Goal: Transaction & Acquisition: Purchase product/service

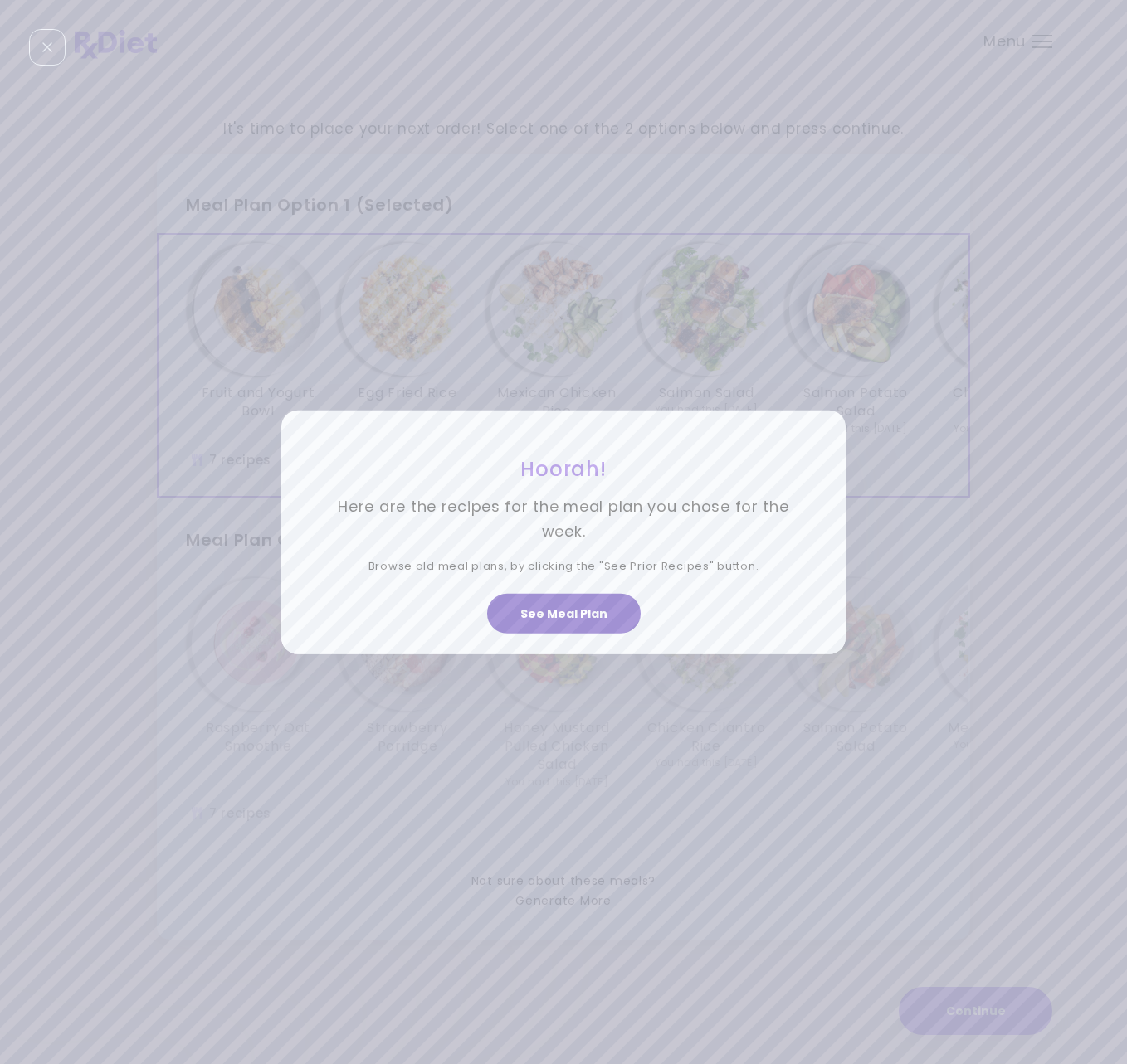
click at [587, 617] on button "See Meal Plan" at bounding box center [564, 614] width 154 height 40
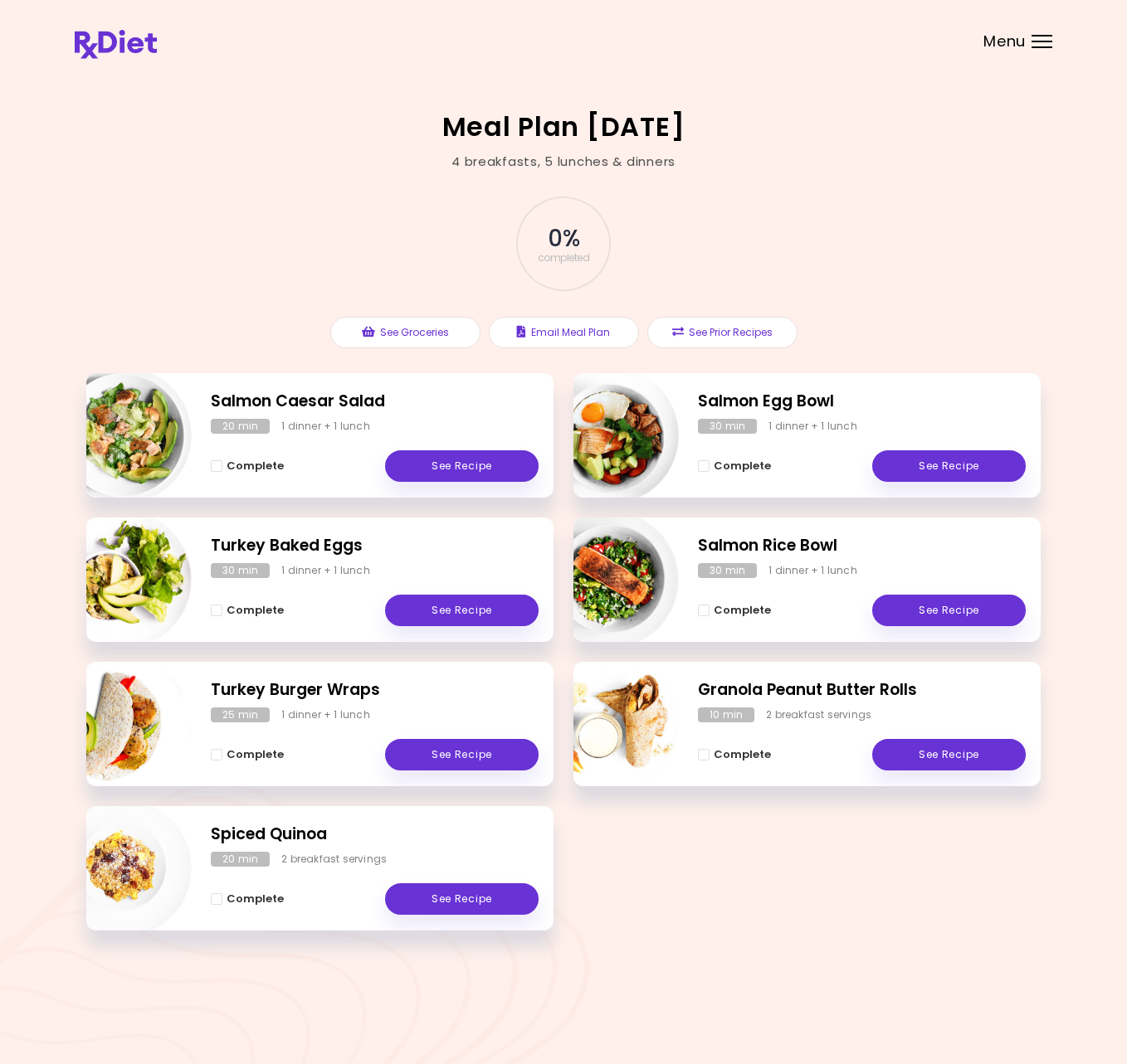
click at [1034, 41] on div "Menu" at bounding box center [1041, 41] width 21 height 13
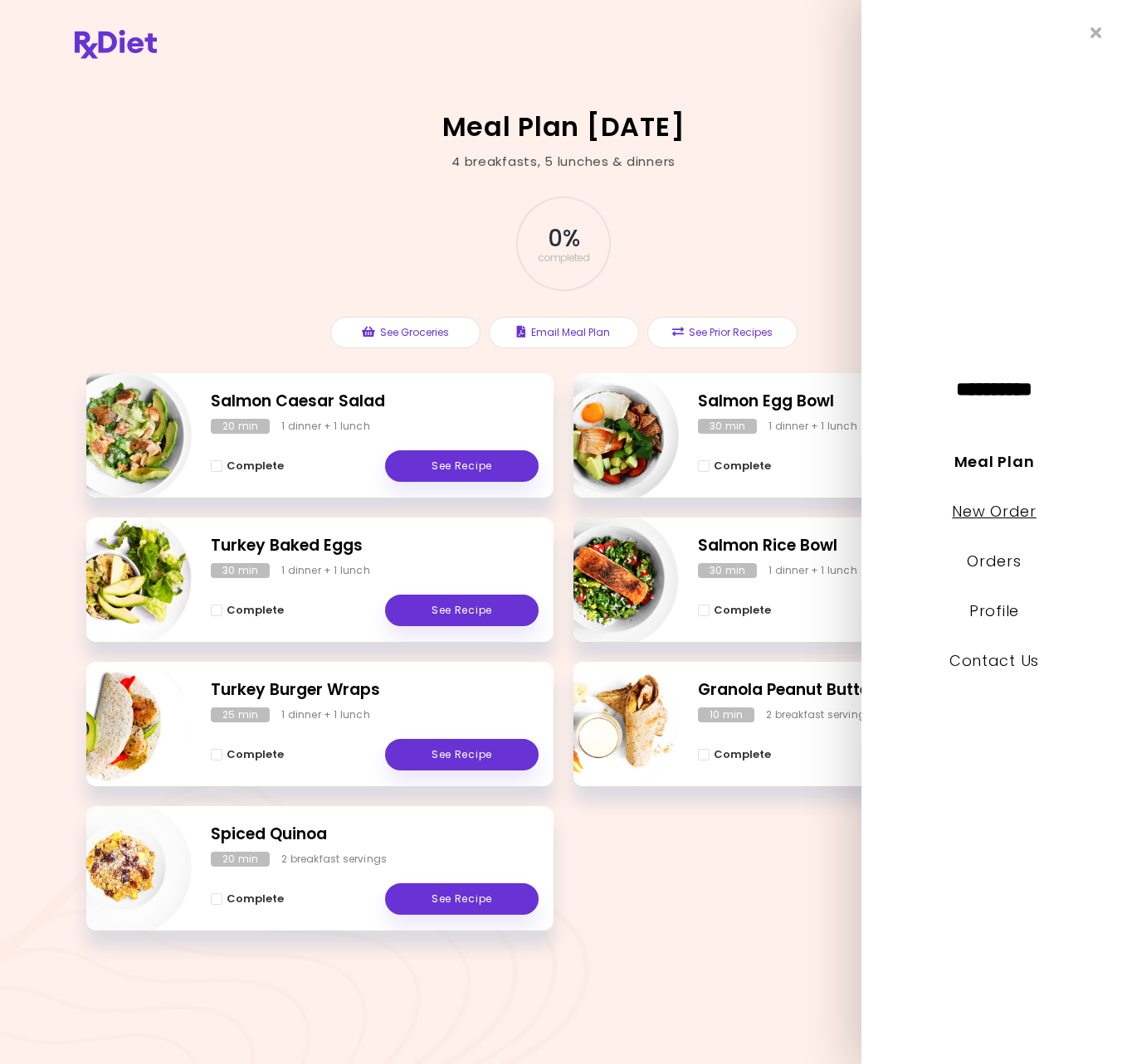
click at [1003, 512] on link "New Order" at bounding box center [993, 511] width 84 height 21
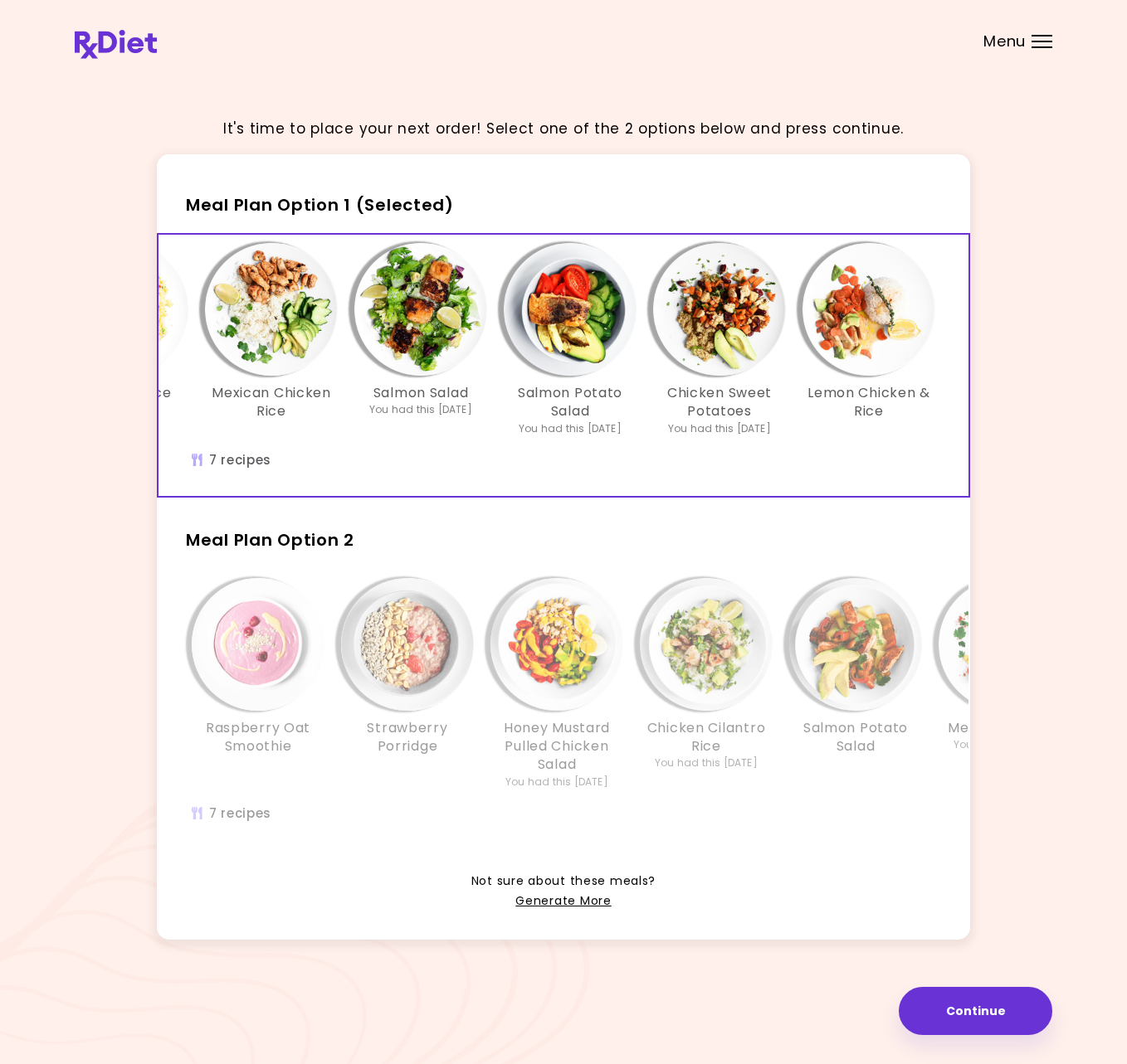
click at [246, 642] on img "Info - Raspberry Oat Smoothie - Meal Plan Option 2" at bounding box center [258, 645] width 133 height 133
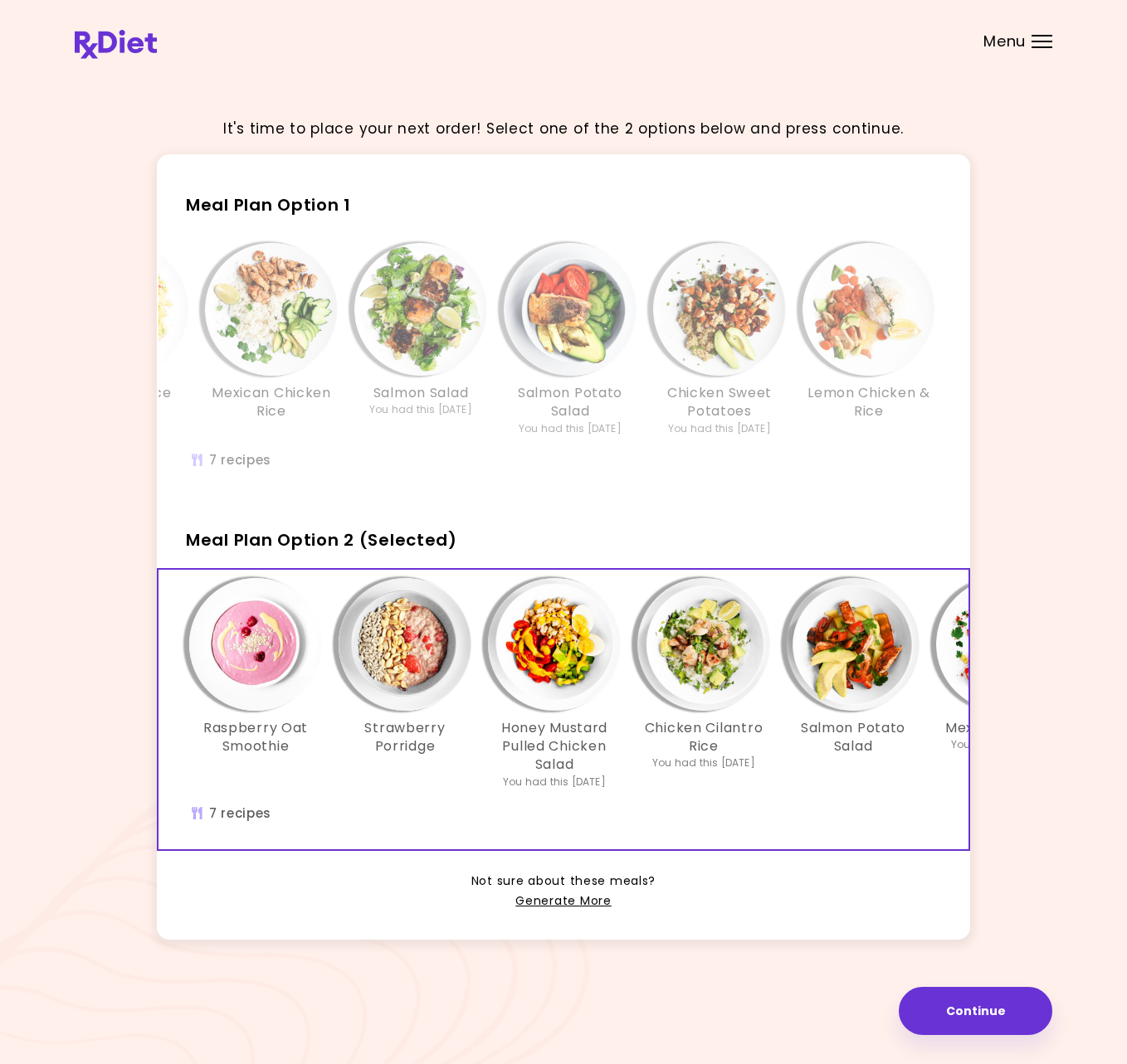
scroll to position [0, 2]
click at [245, 647] on img "Info - Raspberry Oat Smoothie - Meal Plan Option 2 (Selected)" at bounding box center [256, 645] width 133 height 133
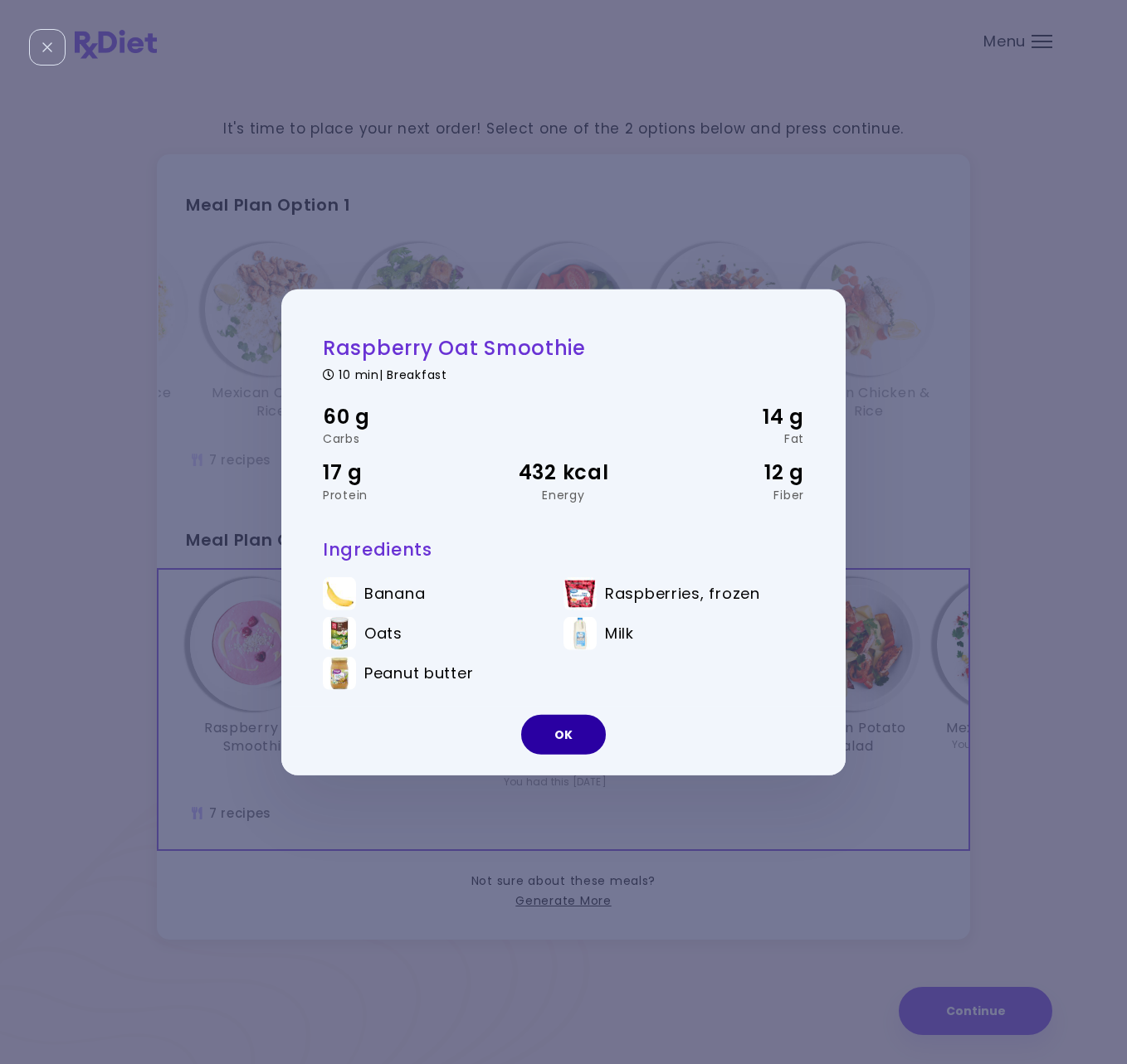
click at [564, 737] on button "OK" at bounding box center [564, 734] width 85 height 40
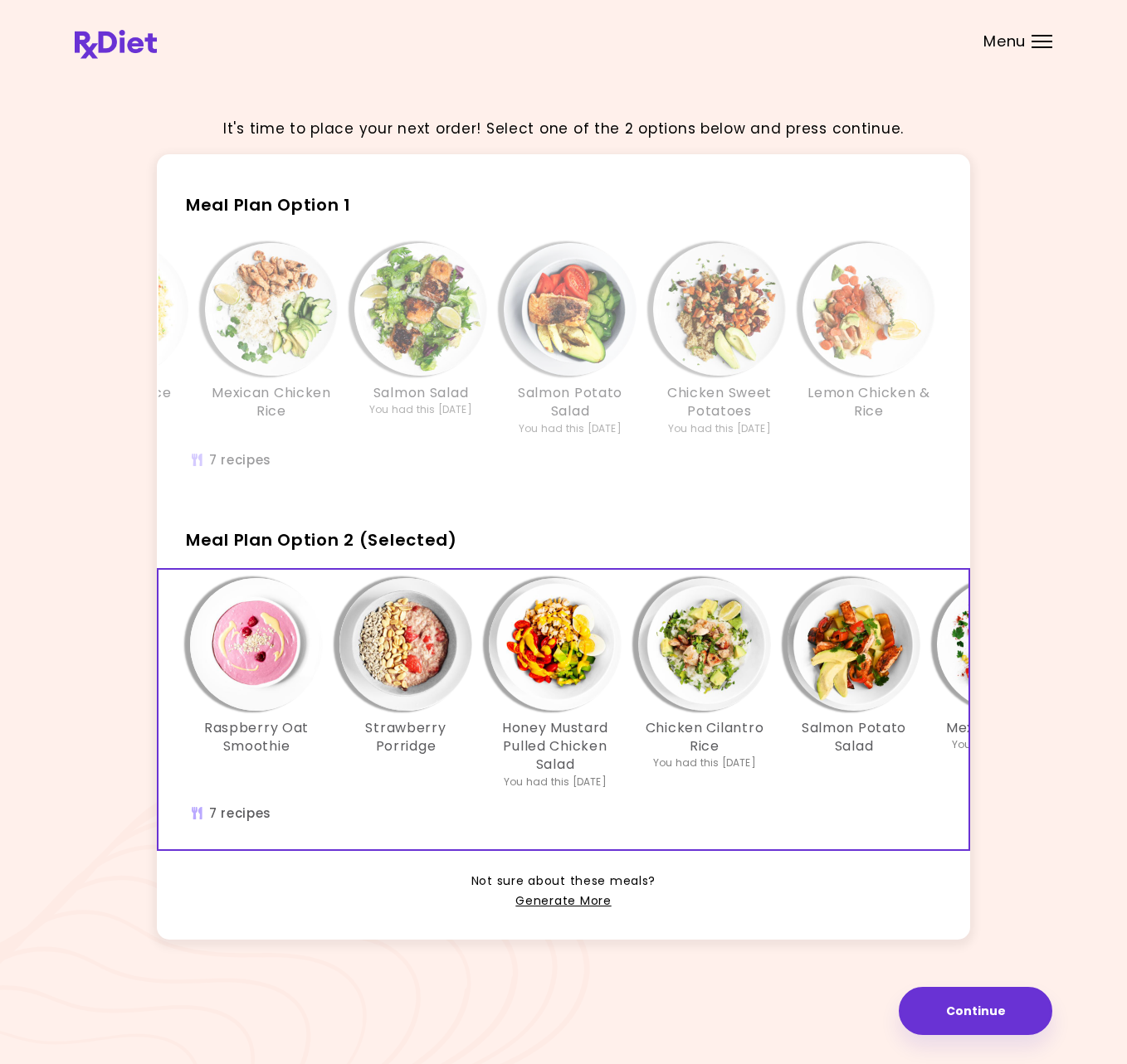
click at [417, 657] on img "Info - Strawberry Porridge - Meal Plan Option 2 (Selected)" at bounding box center [405, 645] width 133 height 133
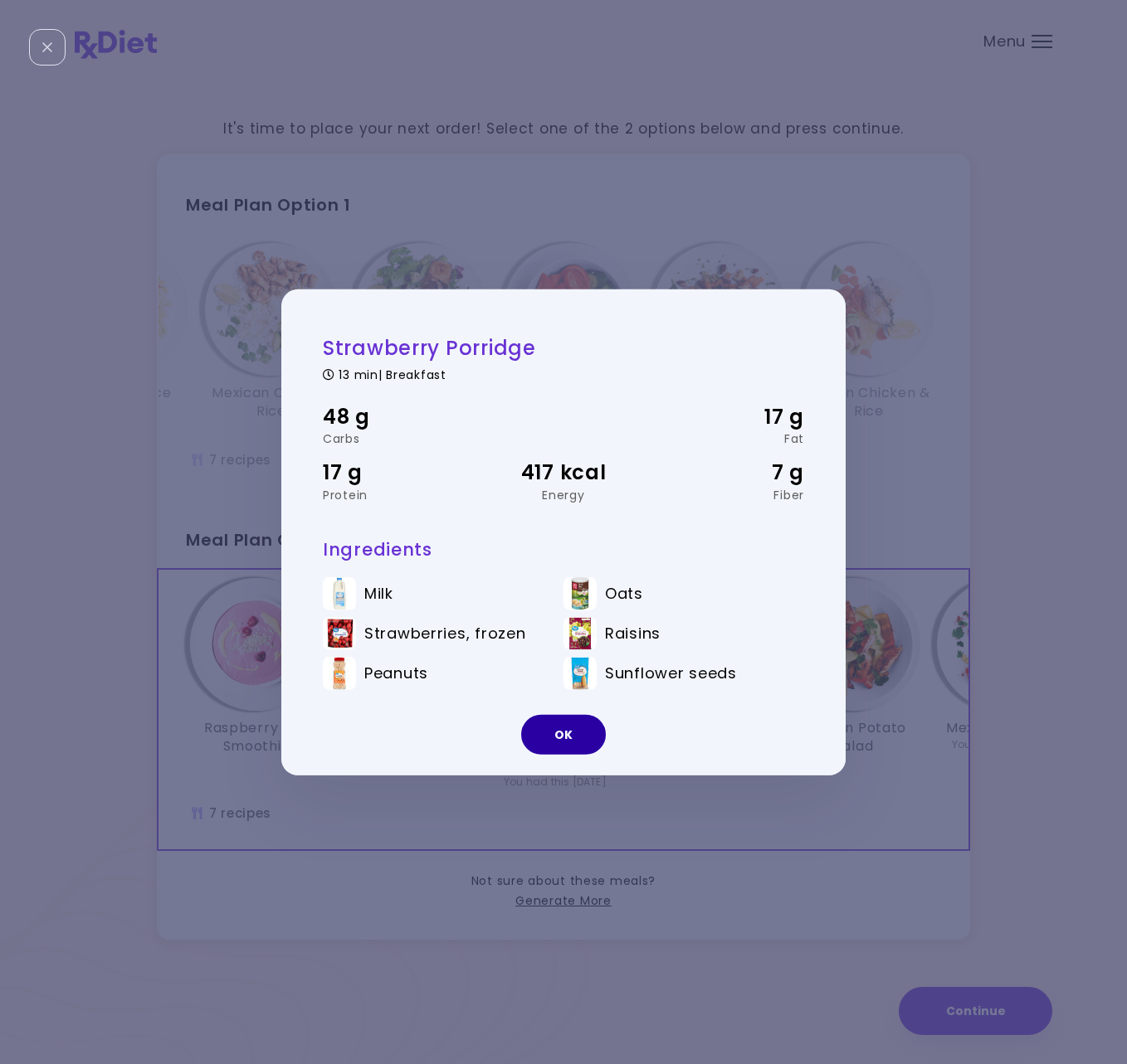
click at [571, 727] on button "OK" at bounding box center [564, 734] width 85 height 40
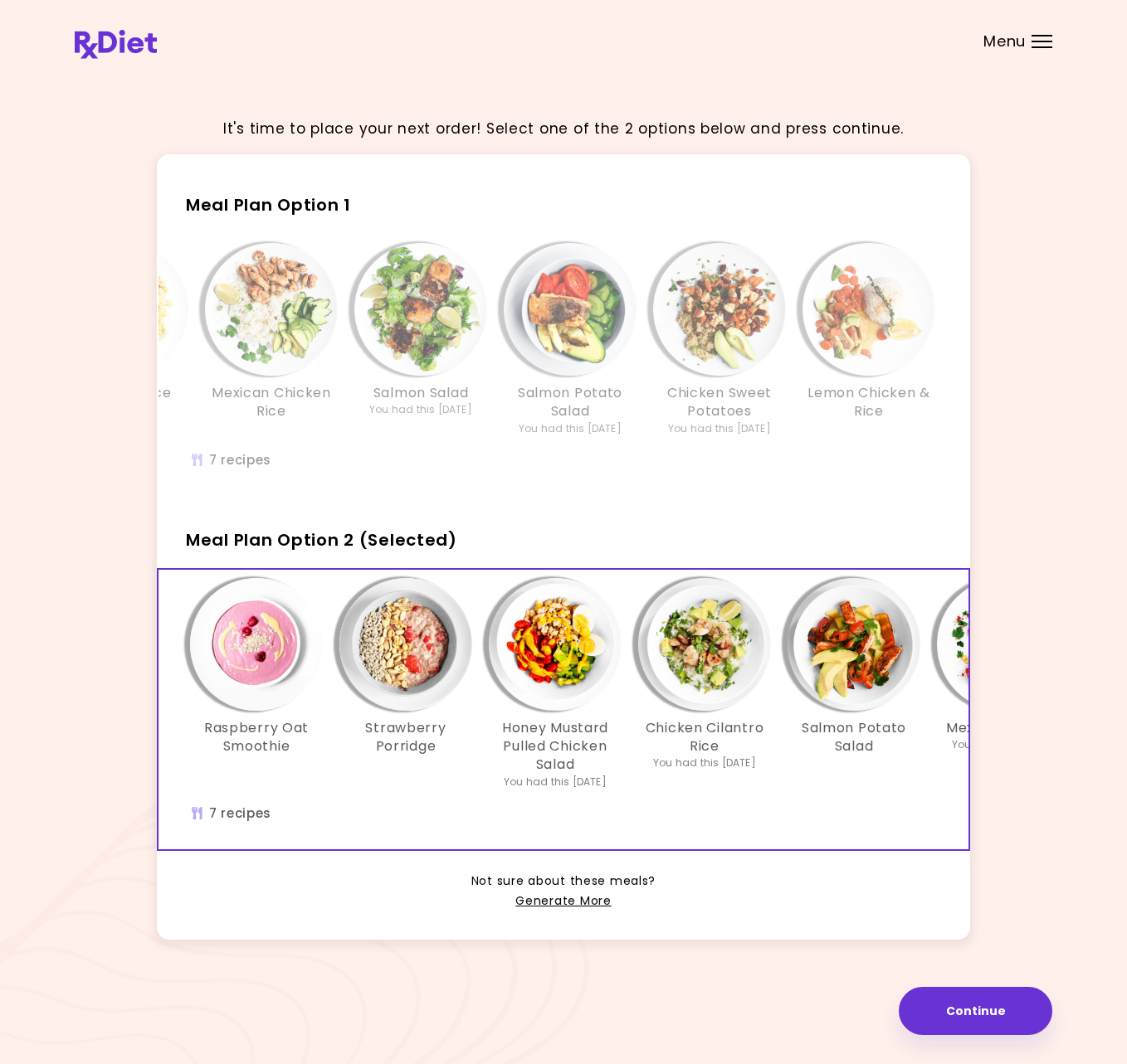
click at [566, 656] on img "Info - Honey Mustard Pulled Chicken Salad - Meal Plan Option 2 (Selected)" at bounding box center [555, 645] width 133 height 133
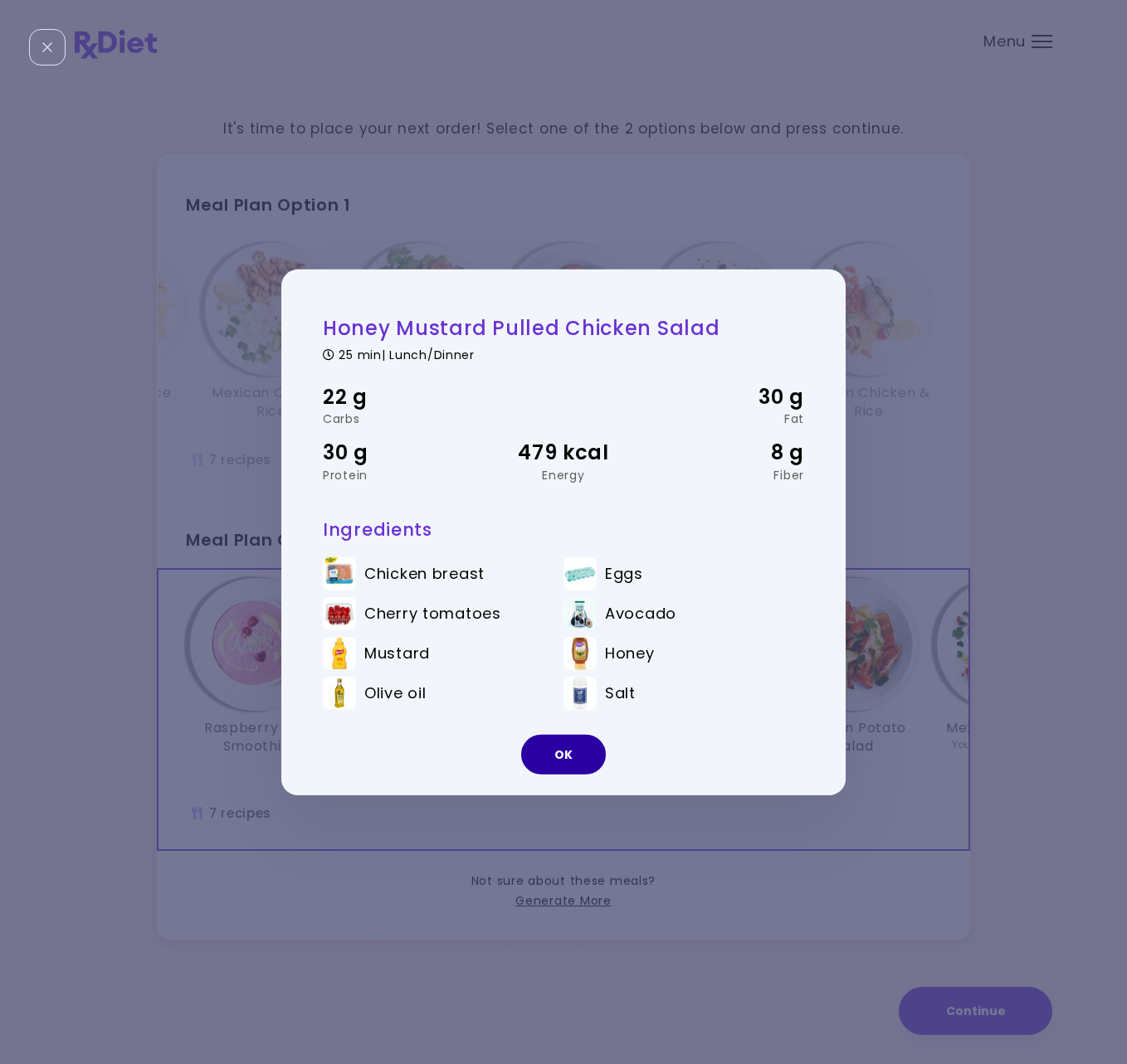
click at [567, 761] on button "OK" at bounding box center [564, 754] width 85 height 40
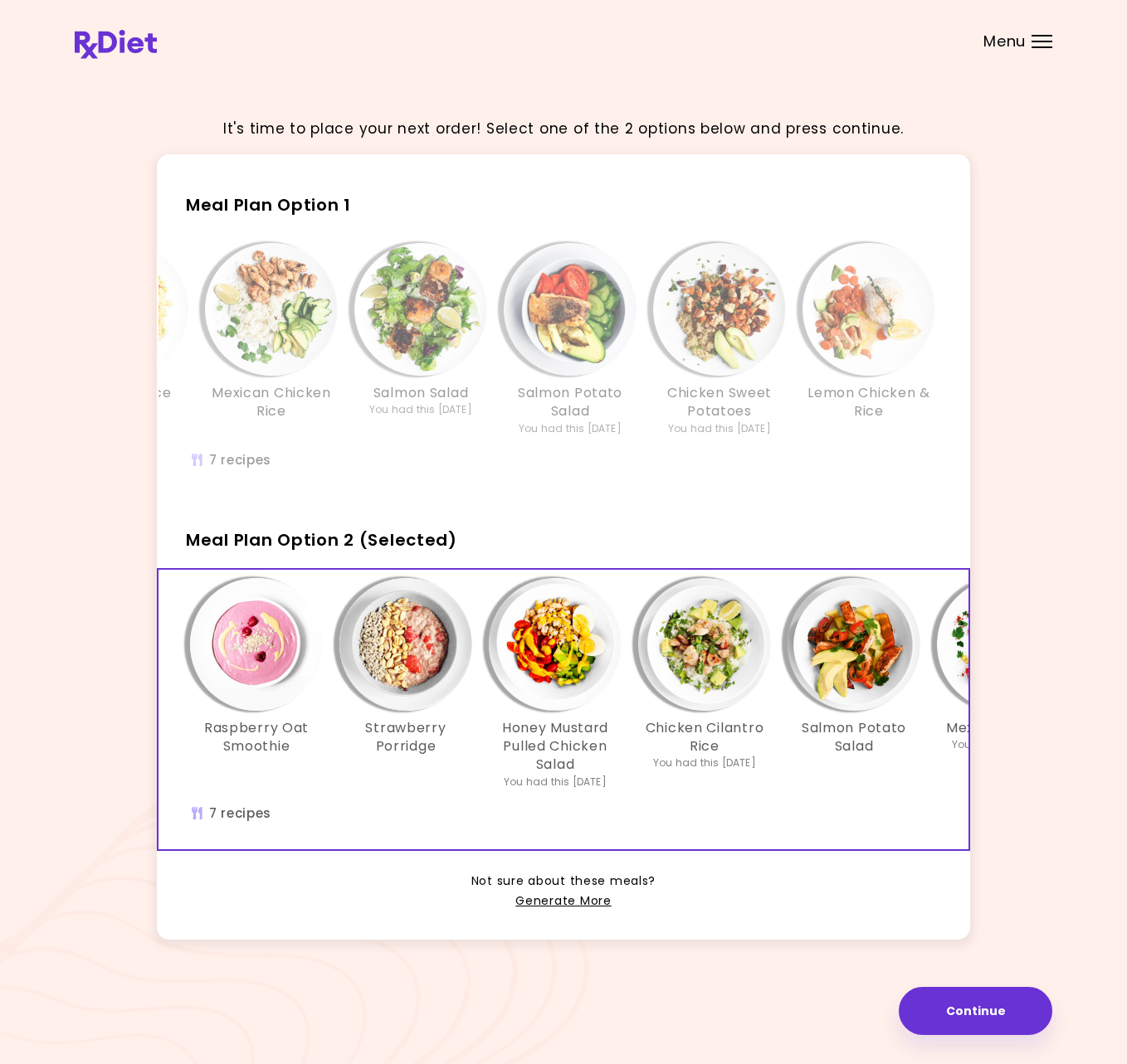
click at [699, 650] on img "Info - Chicken Cilantro Rice - Meal Plan Option 2 (Selected)" at bounding box center [705, 645] width 133 height 133
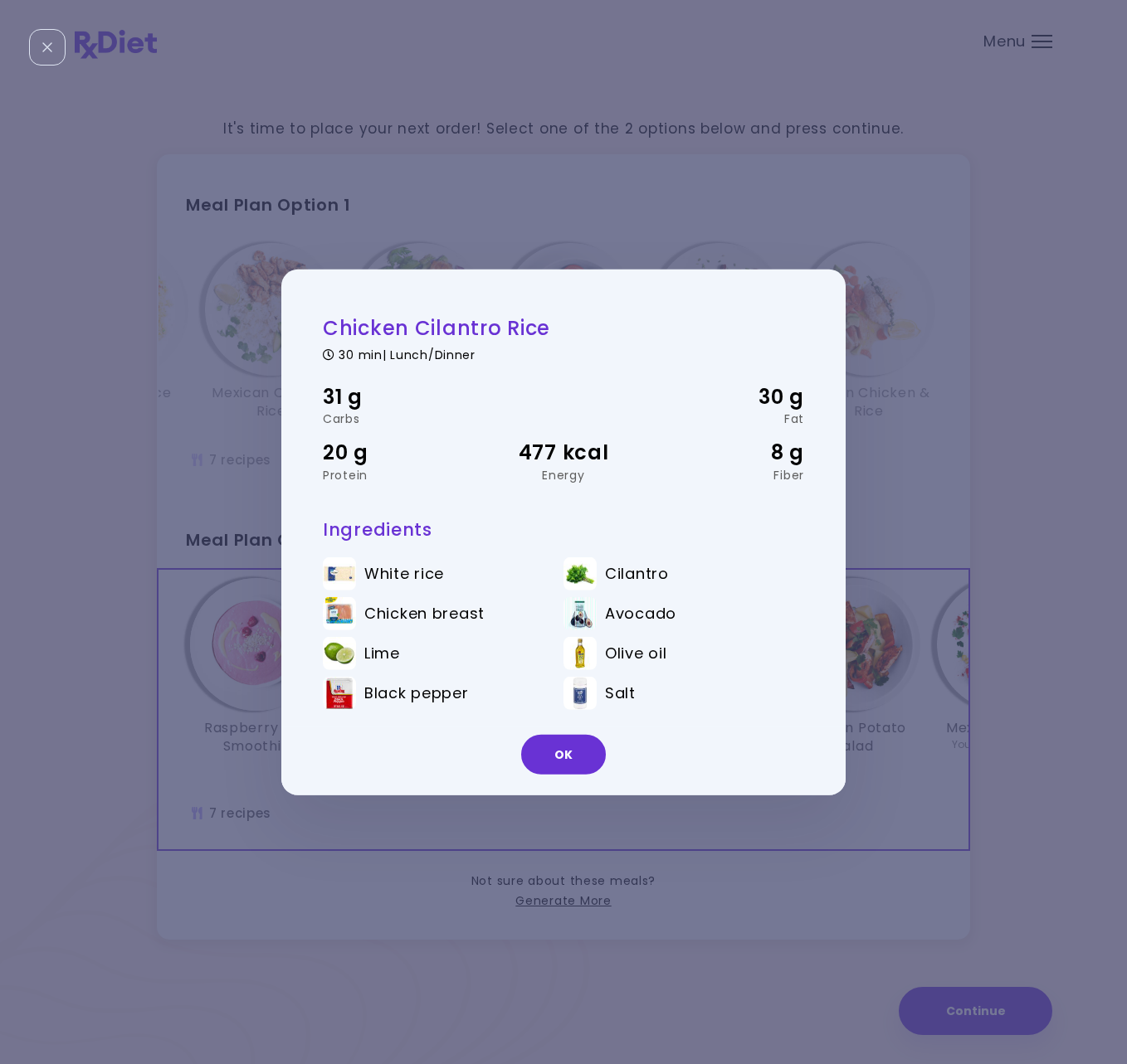
click at [569, 743] on button "OK" at bounding box center [564, 754] width 85 height 40
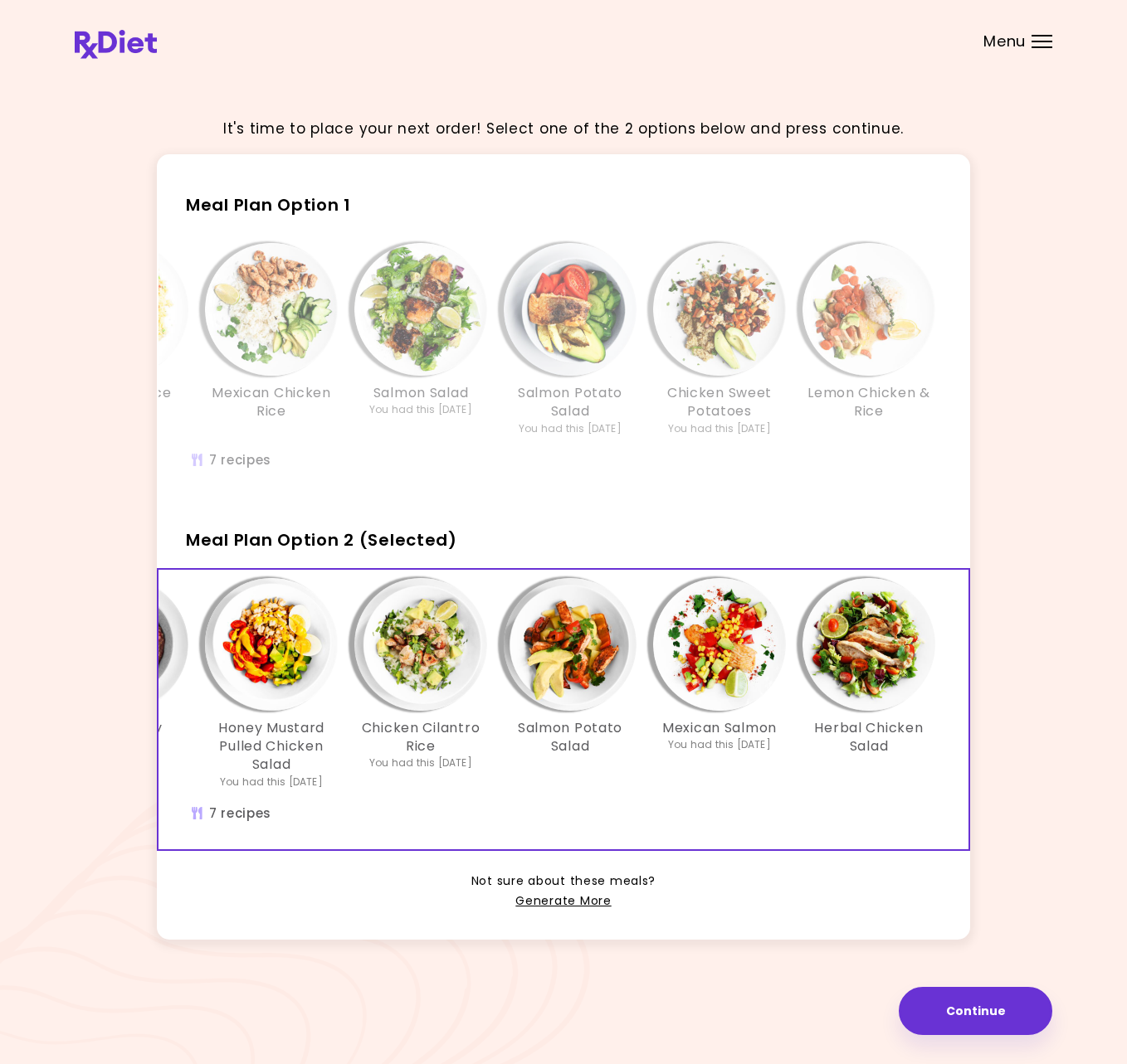
scroll to position [0, 286]
click at [862, 657] on img "Info - Herbal Chicken Salad - Meal Plan Option 2 (Selected)" at bounding box center [869, 645] width 133 height 133
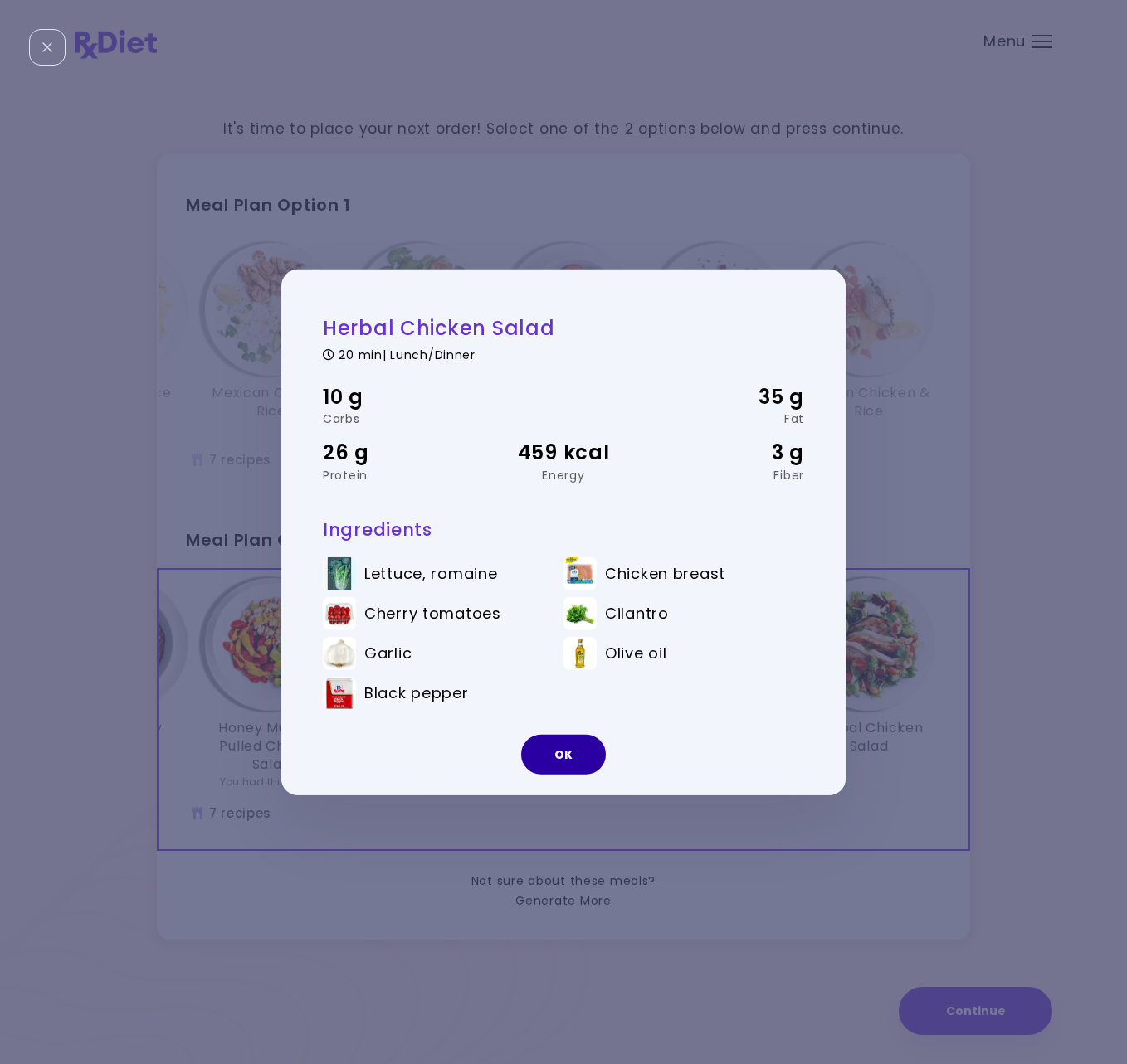
click at [555, 749] on button "OK" at bounding box center [564, 754] width 85 height 40
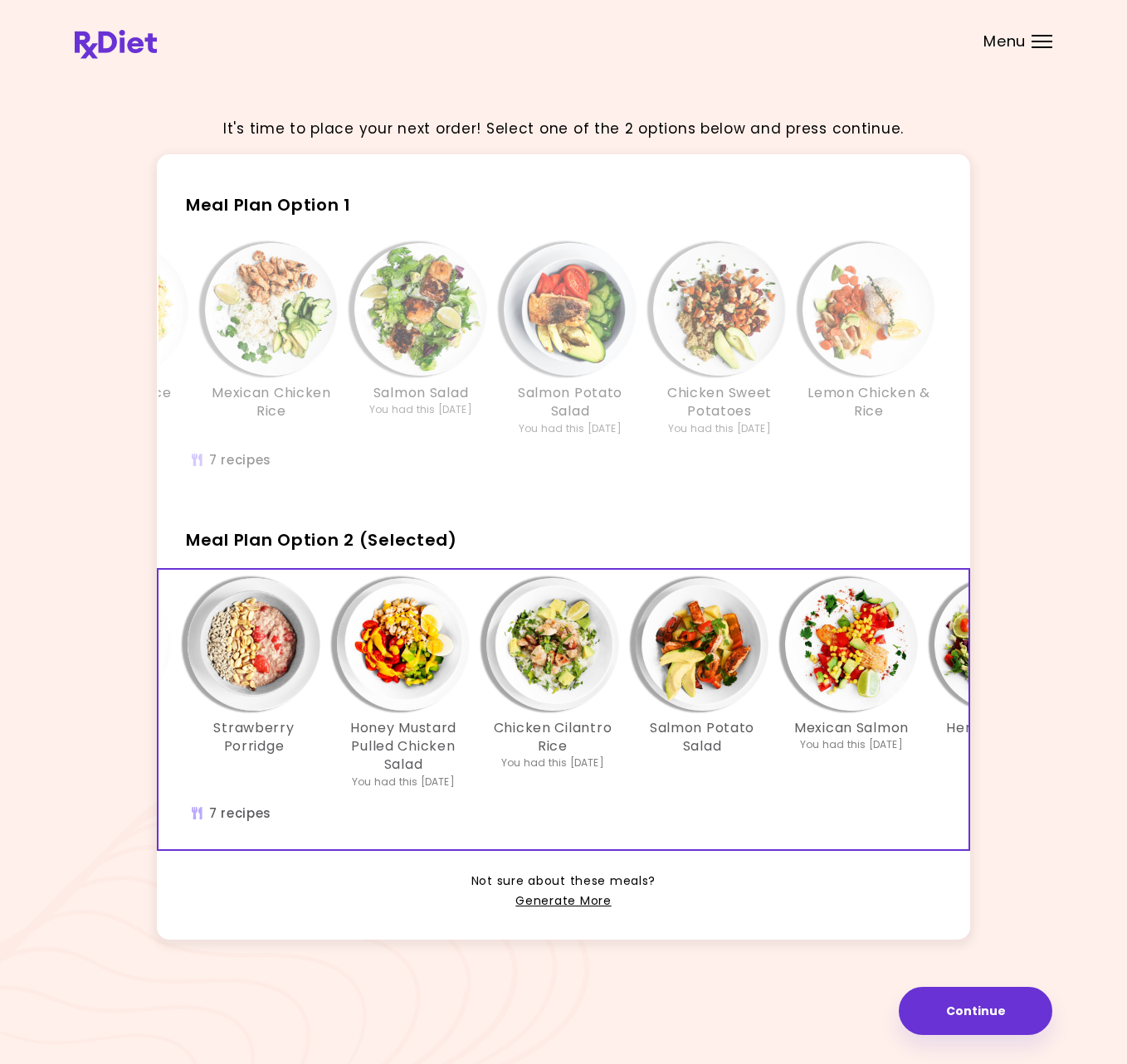
scroll to position [0, 151]
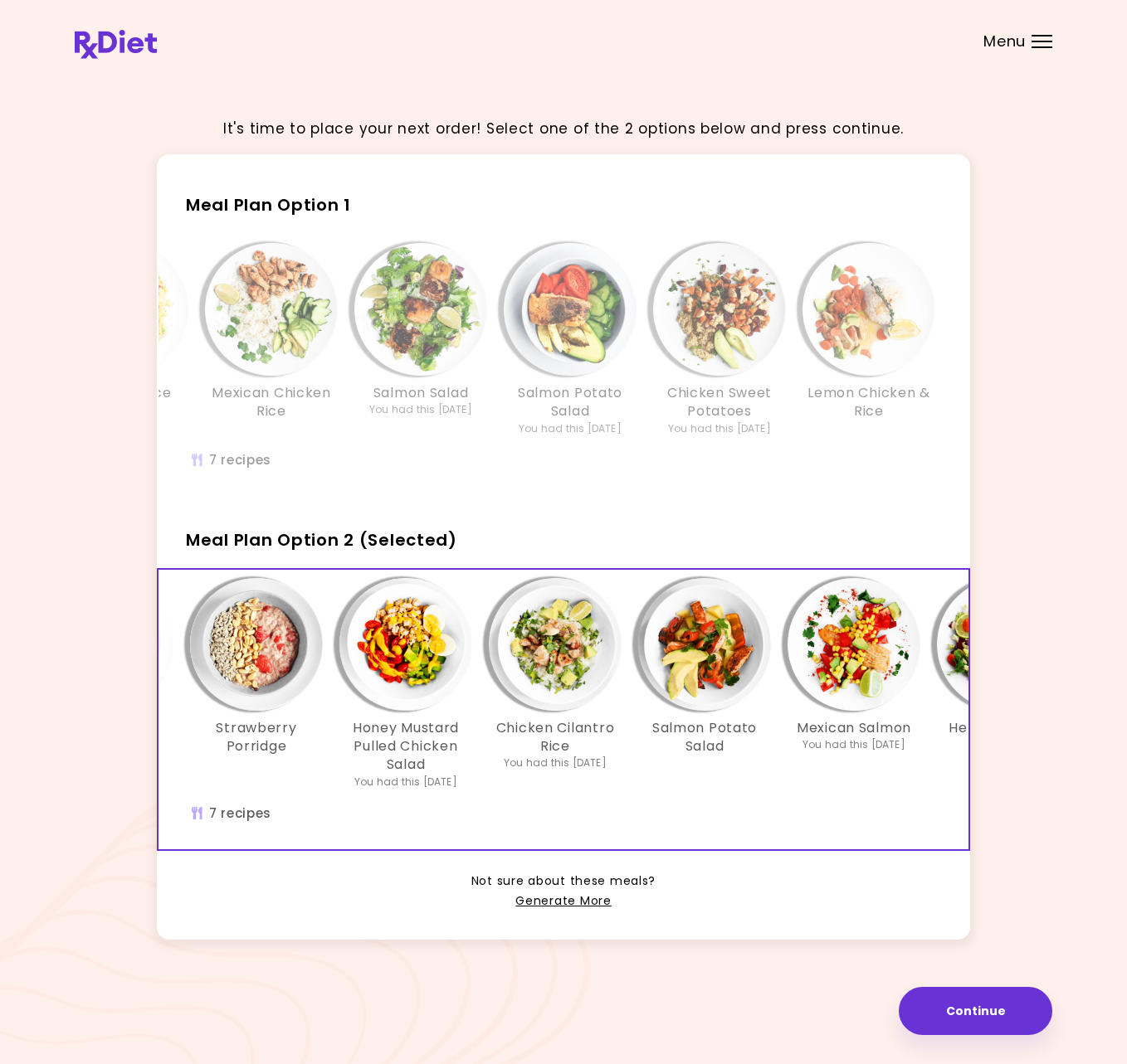
click at [856, 676] on img "Info - Mexican Salmon - Meal Plan Option 2 (Selected)" at bounding box center [854, 645] width 133 height 133
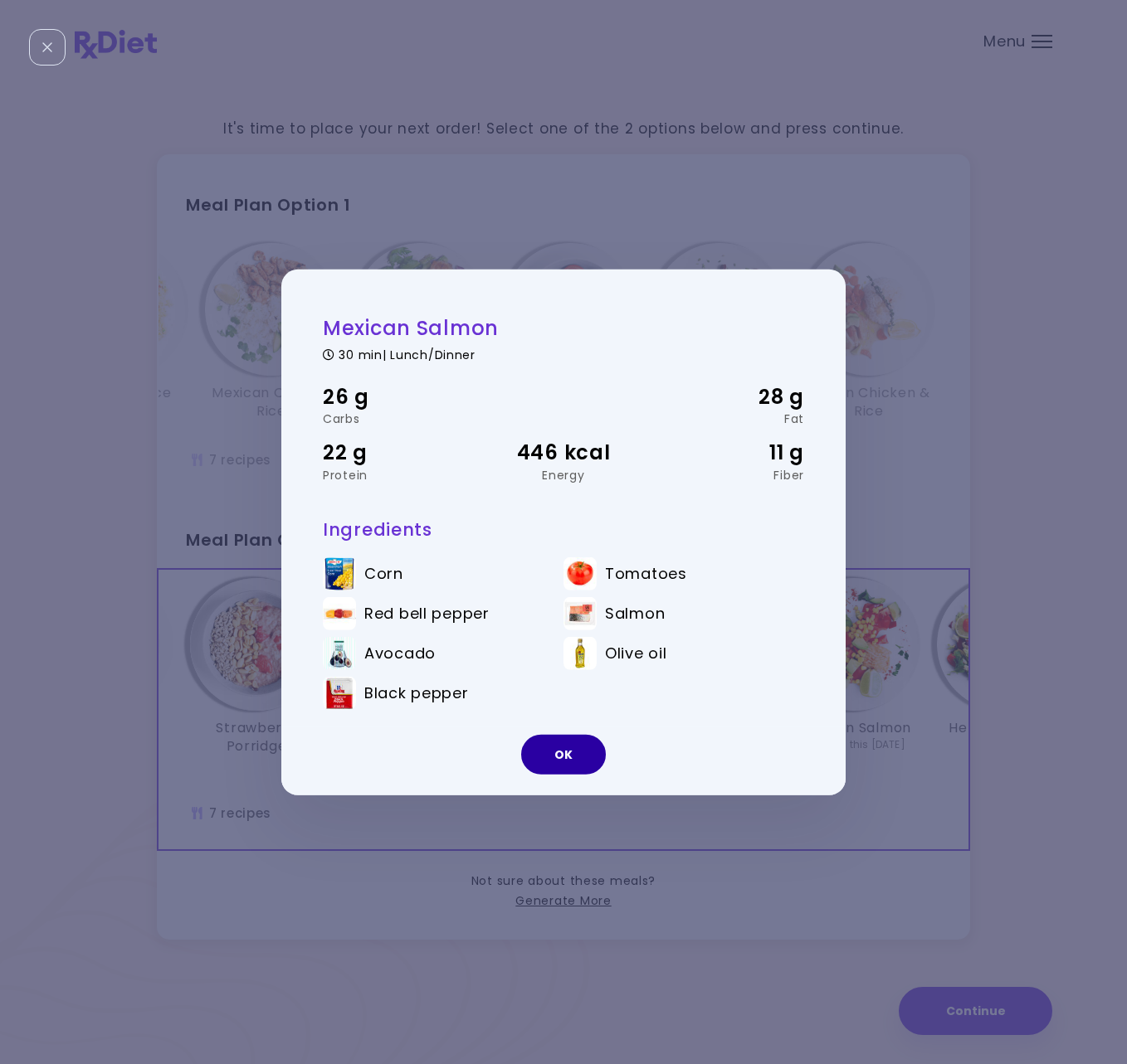
click at [563, 754] on button "OK" at bounding box center [564, 754] width 85 height 40
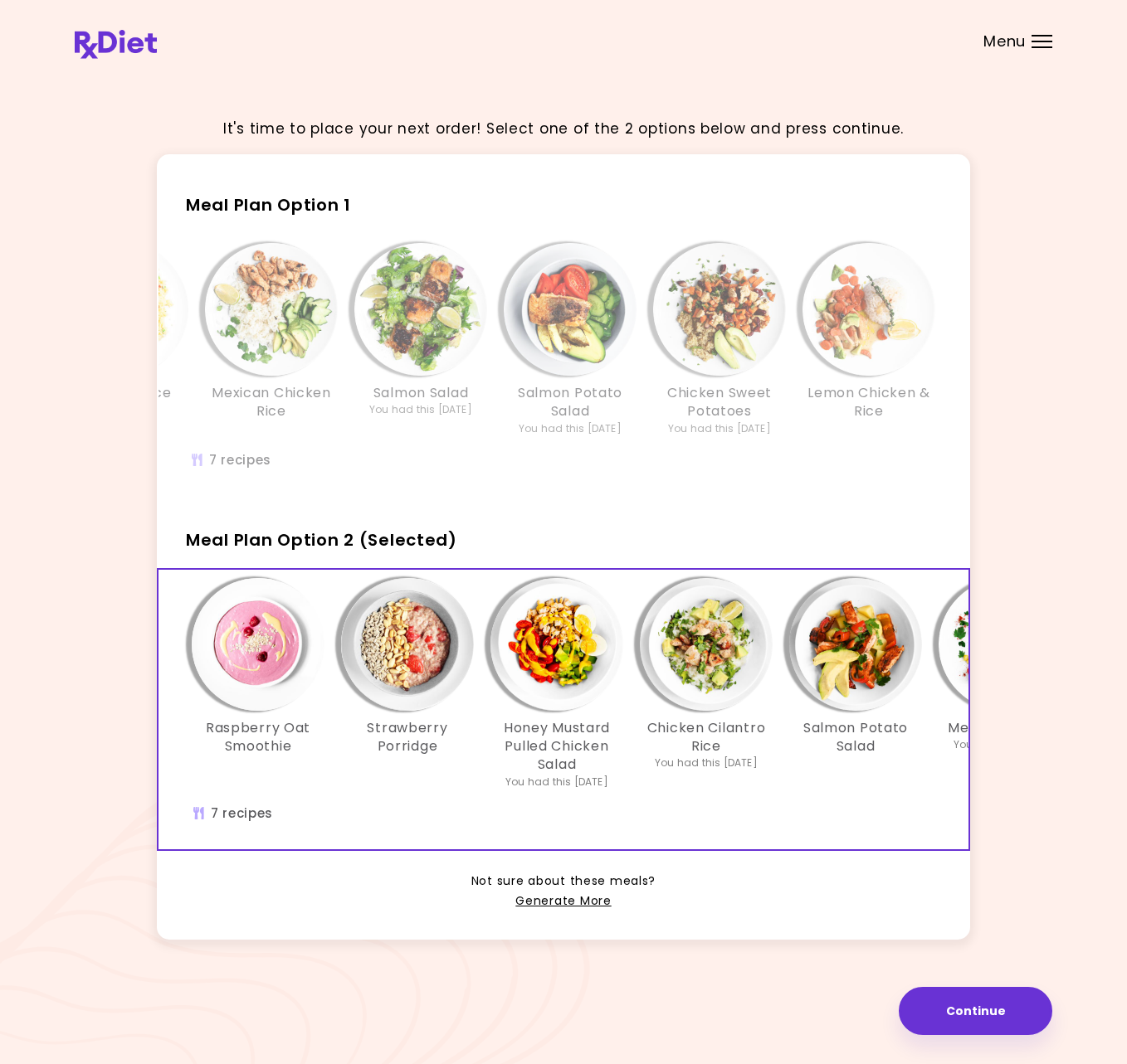
scroll to position [0, 0]
click at [258, 652] on img "Info - Raspberry Oat Smoothie - Meal Plan Option 2 (Selected)" at bounding box center [258, 645] width 133 height 133
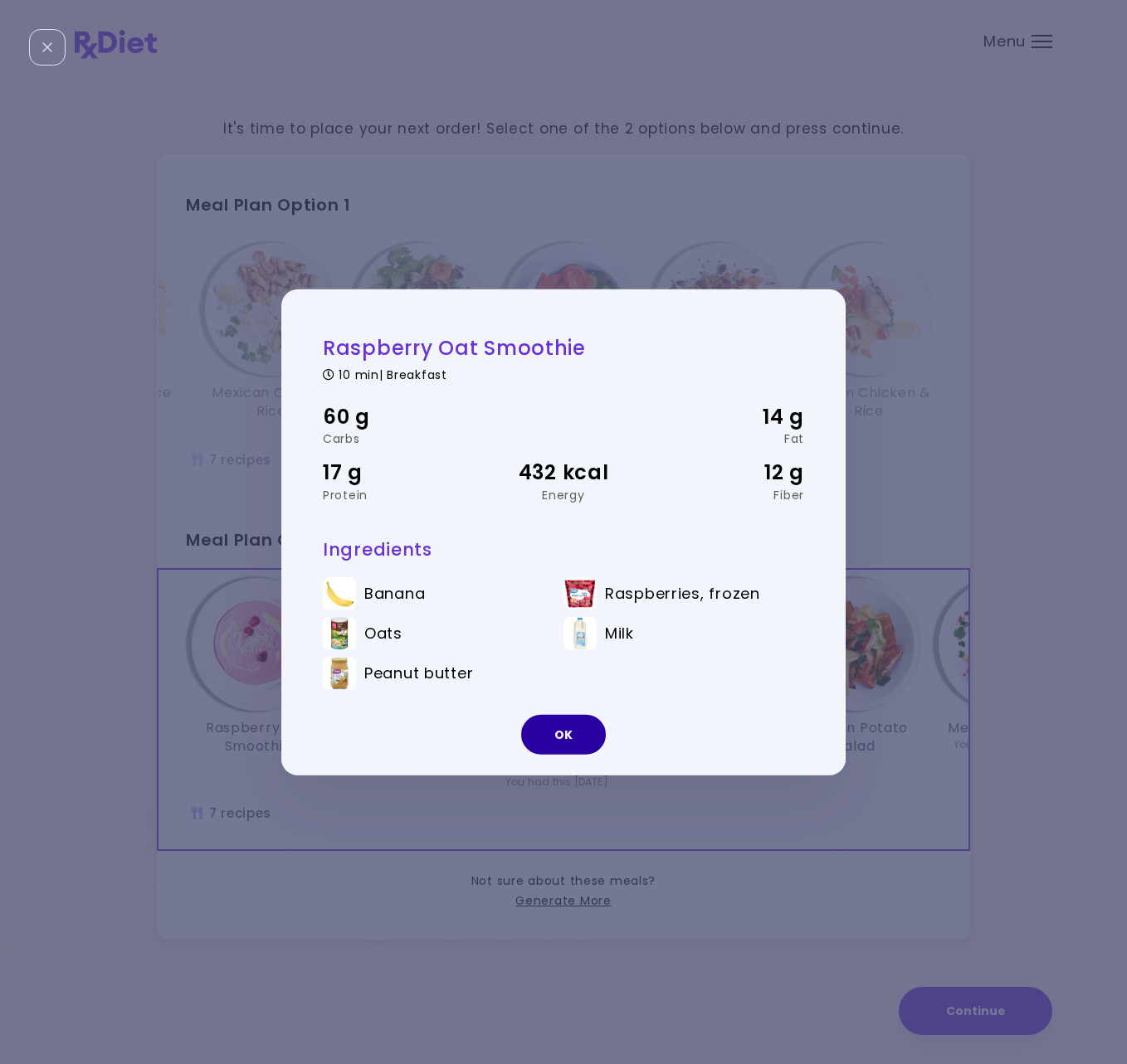
click at [550, 731] on button "OK" at bounding box center [564, 734] width 85 height 40
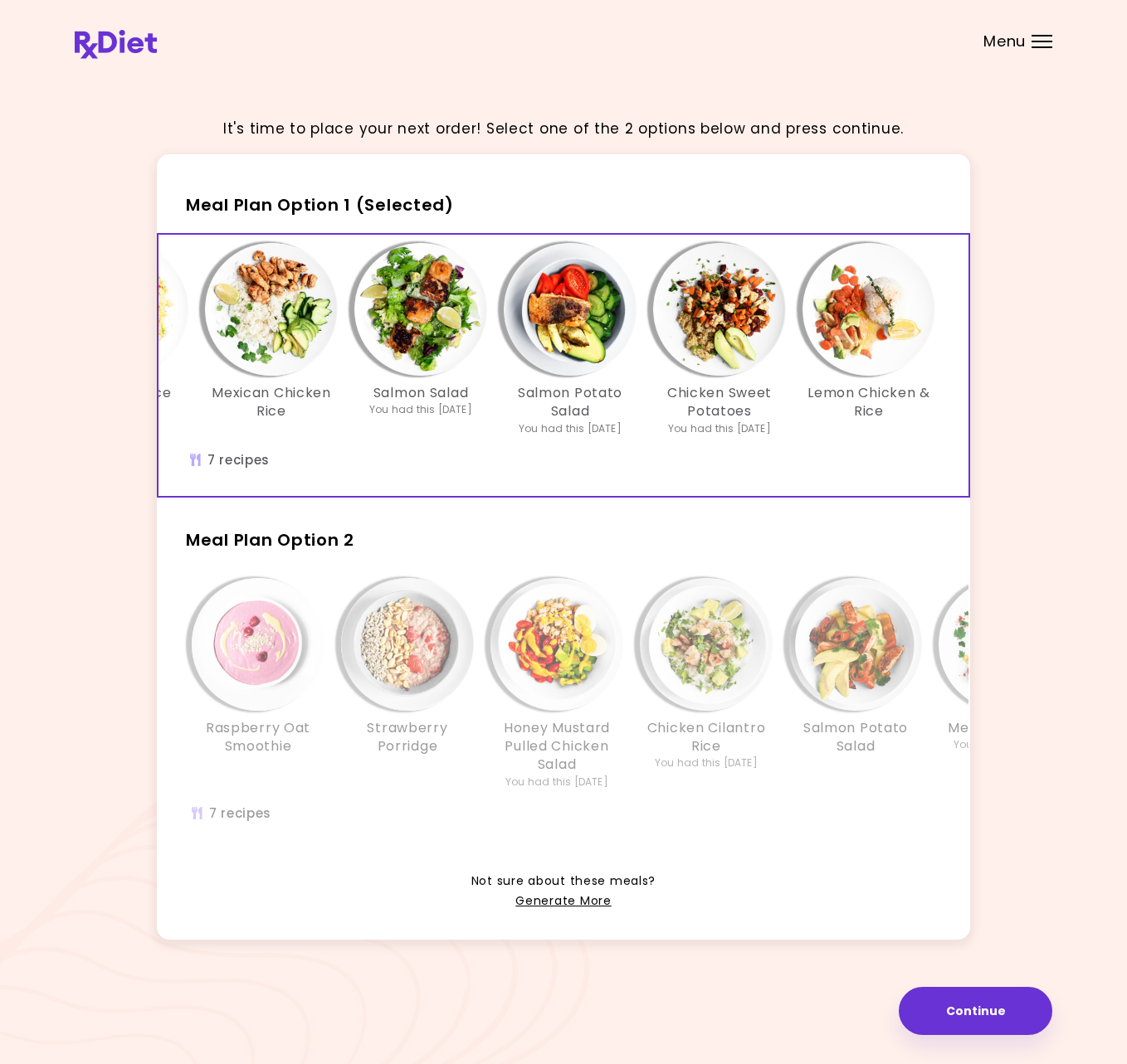
scroll to position [0, 286]
click at [277, 319] on img "Info - Mexican Chicken Rice - Meal Plan Option 1 (Selected)" at bounding box center [271, 310] width 133 height 133
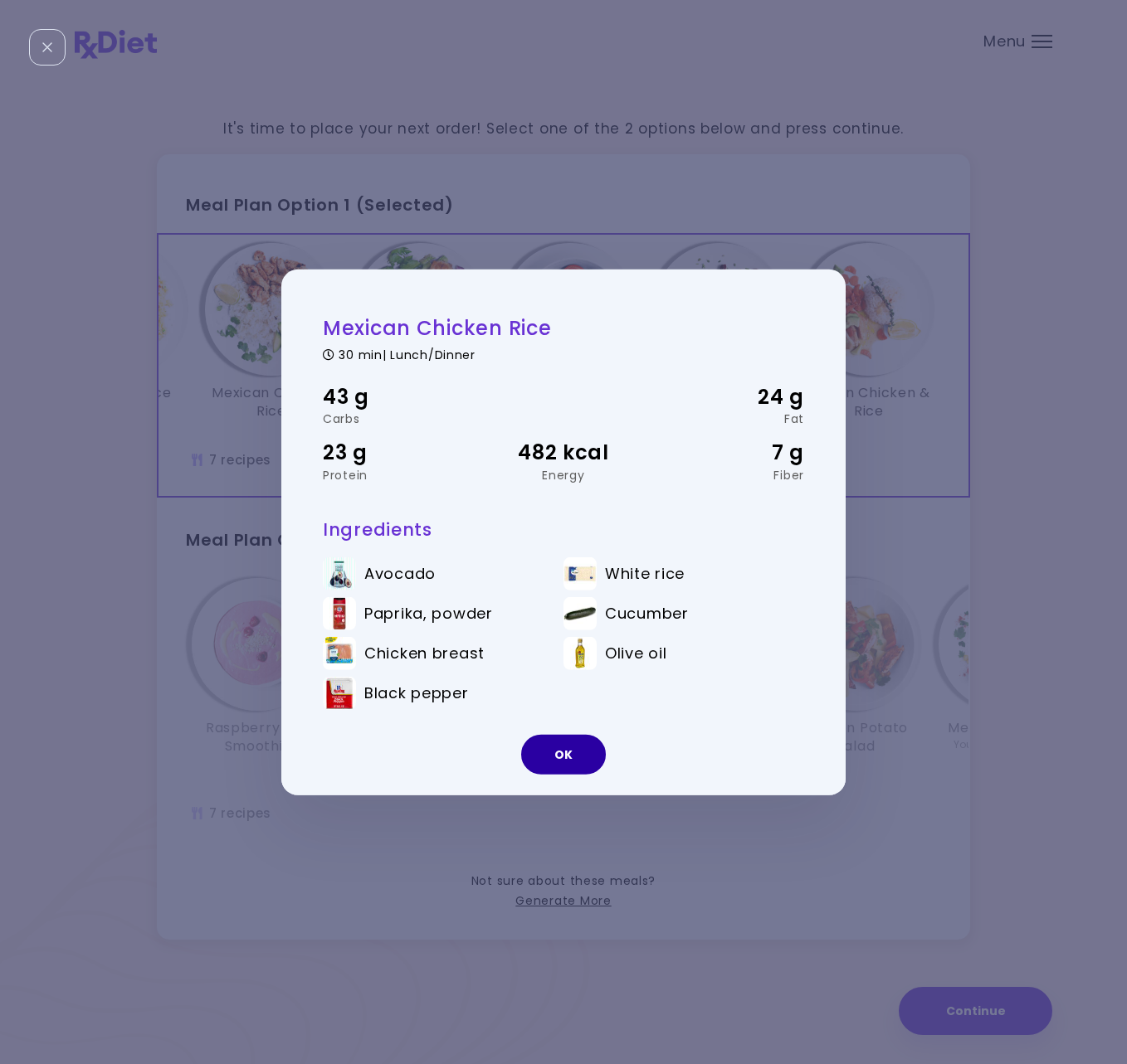
click at [567, 751] on button "OK" at bounding box center [564, 754] width 85 height 40
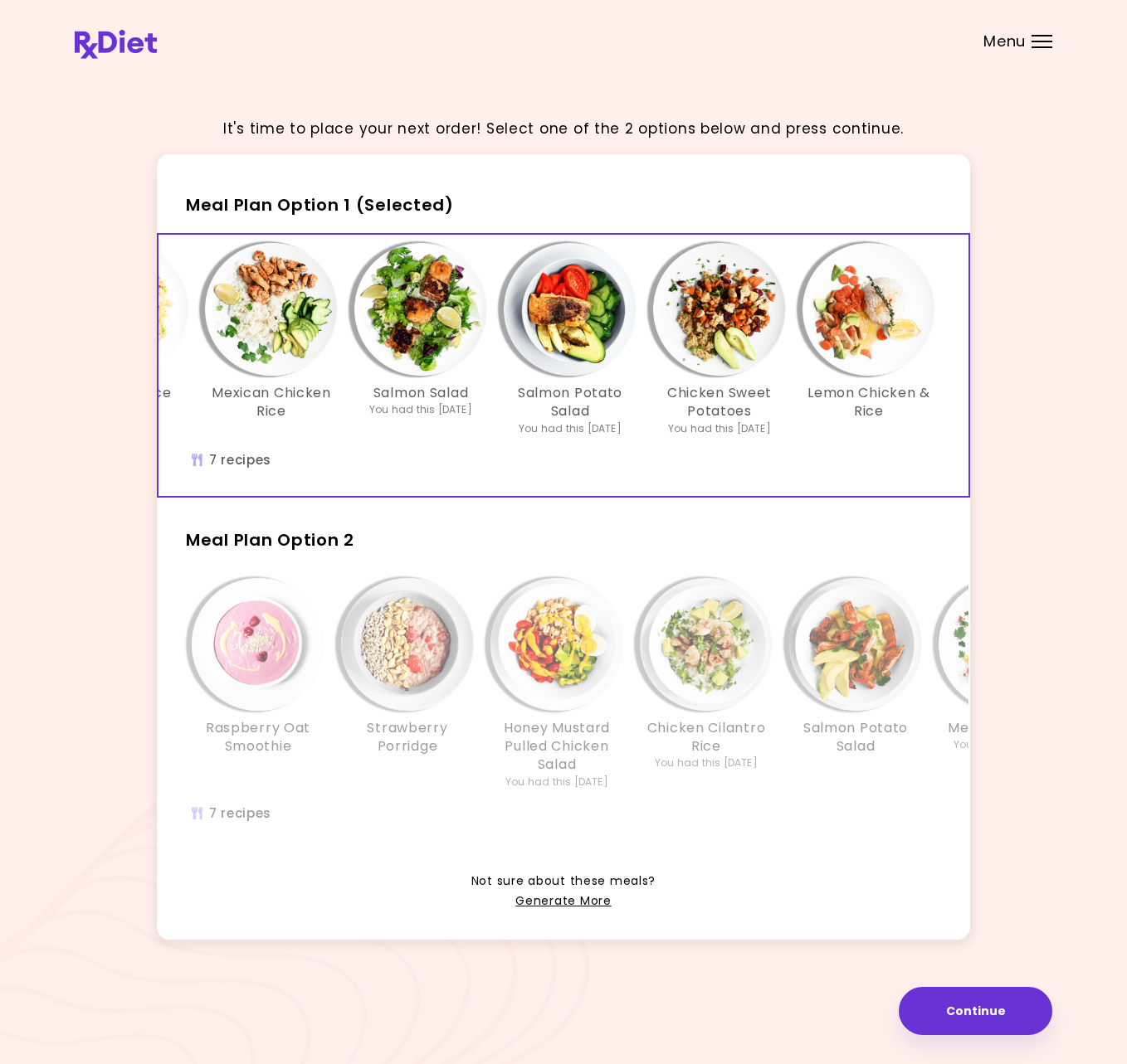
click at [881, 326] on img "Info - Lemon Chicken & Rice - Meal Plan Option 1 (Selected)" at bounding box center [869, 310] width 133 height 133
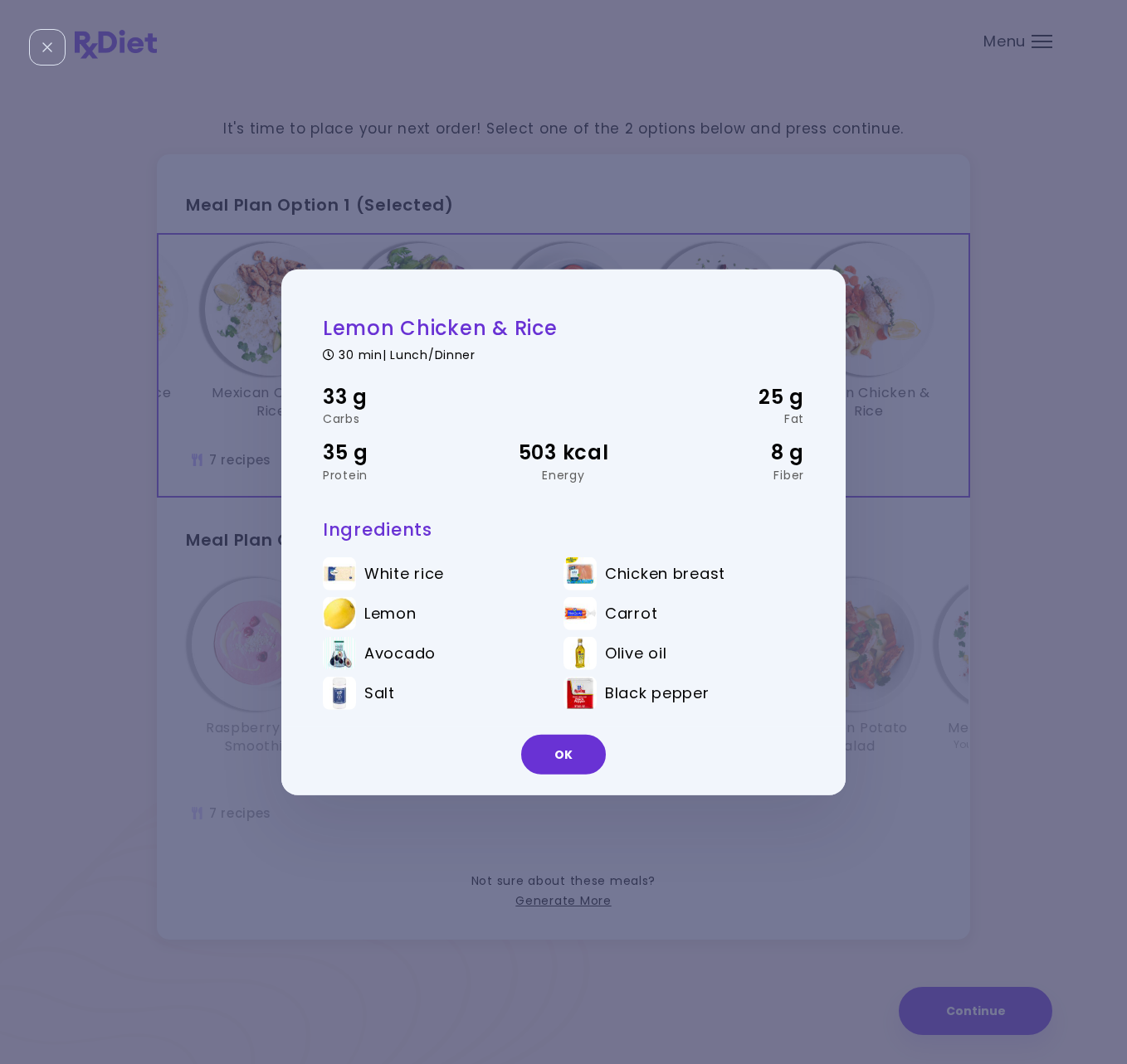
click at [884, 526] on div "Lemon Chicken & Rice 30 min | Lunch/Dinner 33 g Carbs 25 g Fat 35 g Protein 503…" at bounding box center [563, 532] width 1127 height 1064
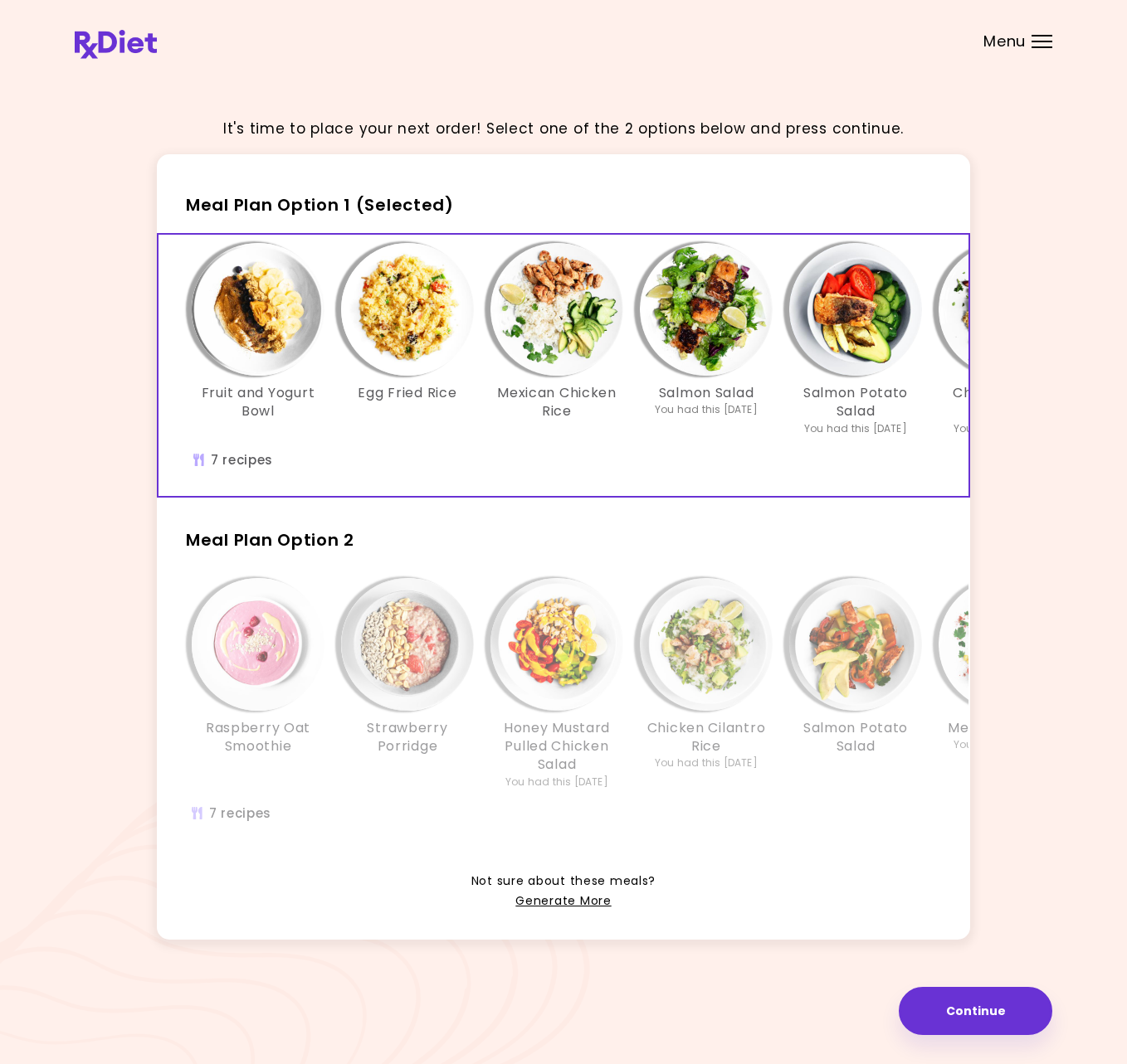
scroll to position [0, 0]
click at [271, 310] on img "Info - Fruit and Yogurt Bowl - Meal Plan Option 1 (Selected)" at bounding box center [258, 310] width 133 height 133
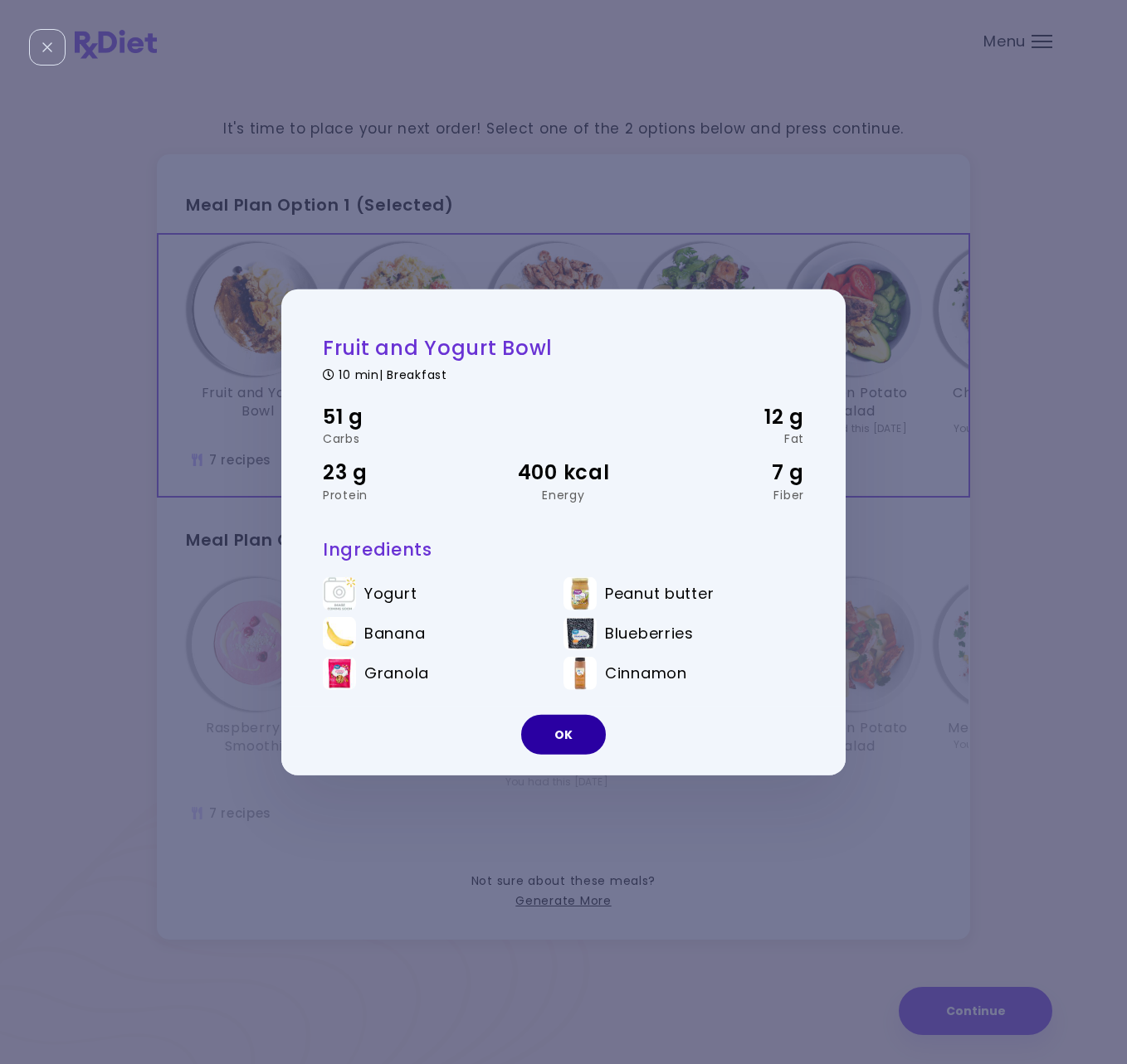
click at [565, 737] on button "OK" at bounding box center [564, 734] width 85 height 40
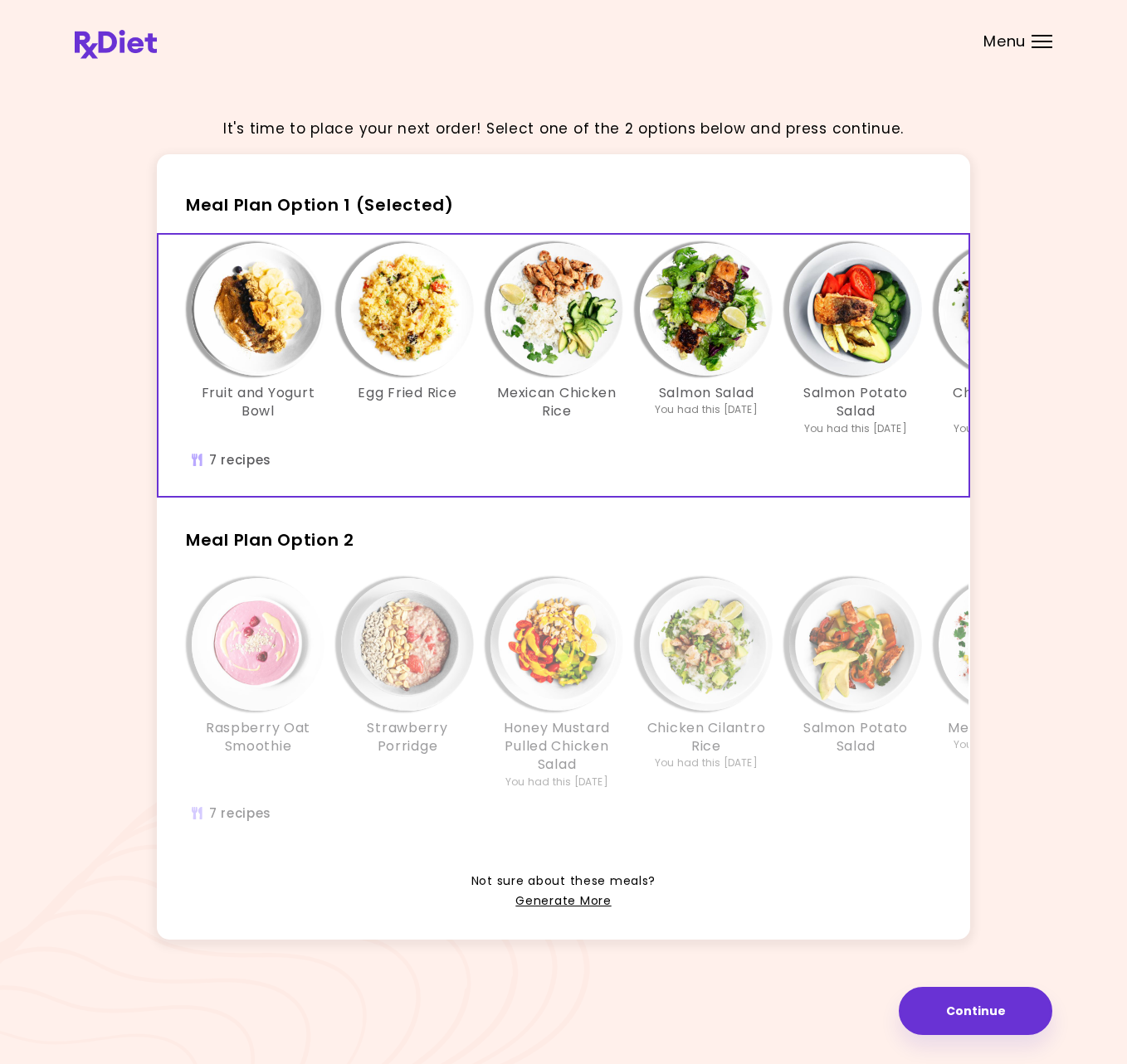
click at [557, 624] on img "Info - Honey Mustard Pulled Chicken Salad - Meal Plan Option 2" at bounding box center [557, 645] width 133 height 133
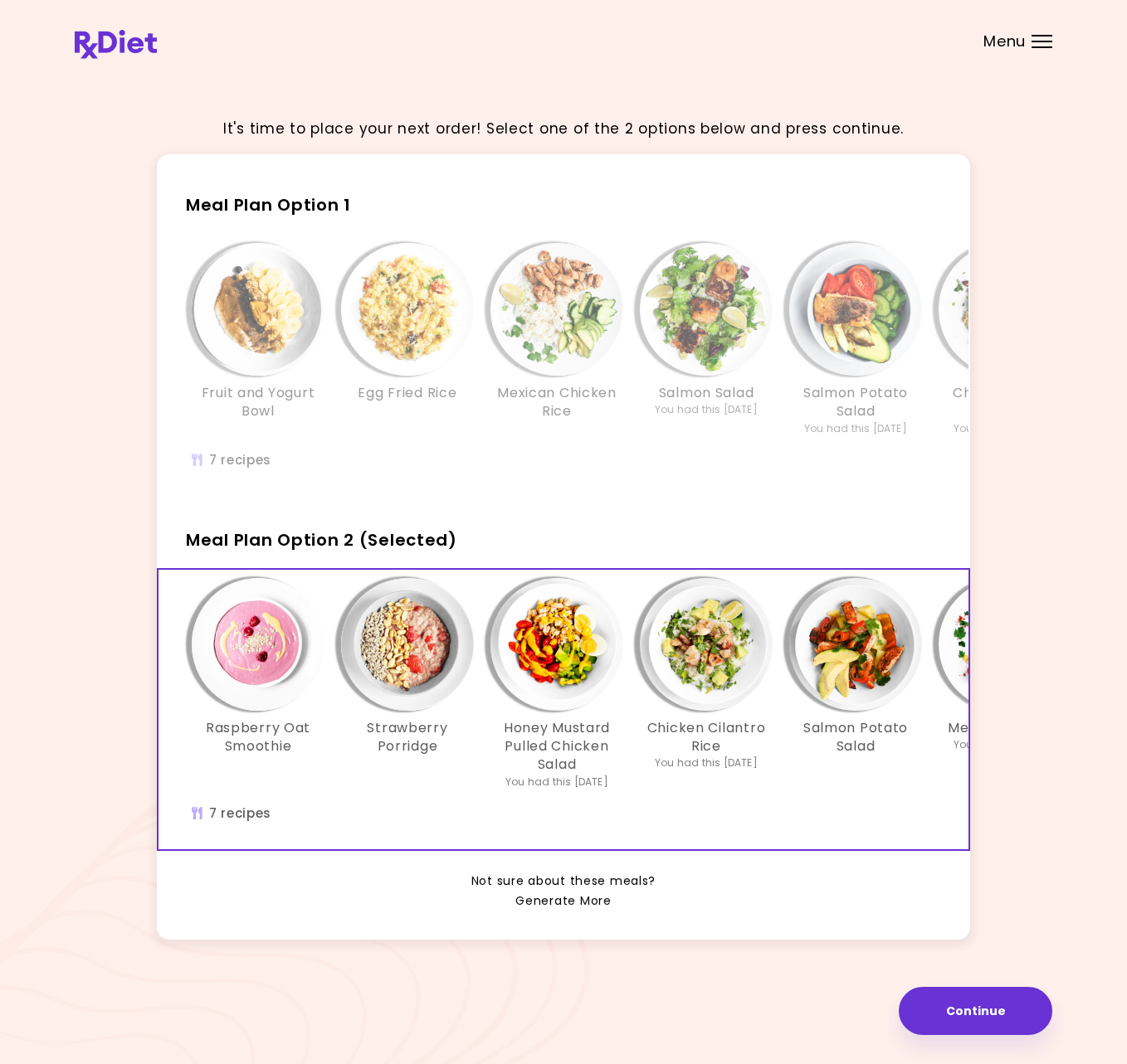
click at [592, 900] on link "Generate More" at bounding box center [563, 902] width 96 height 20
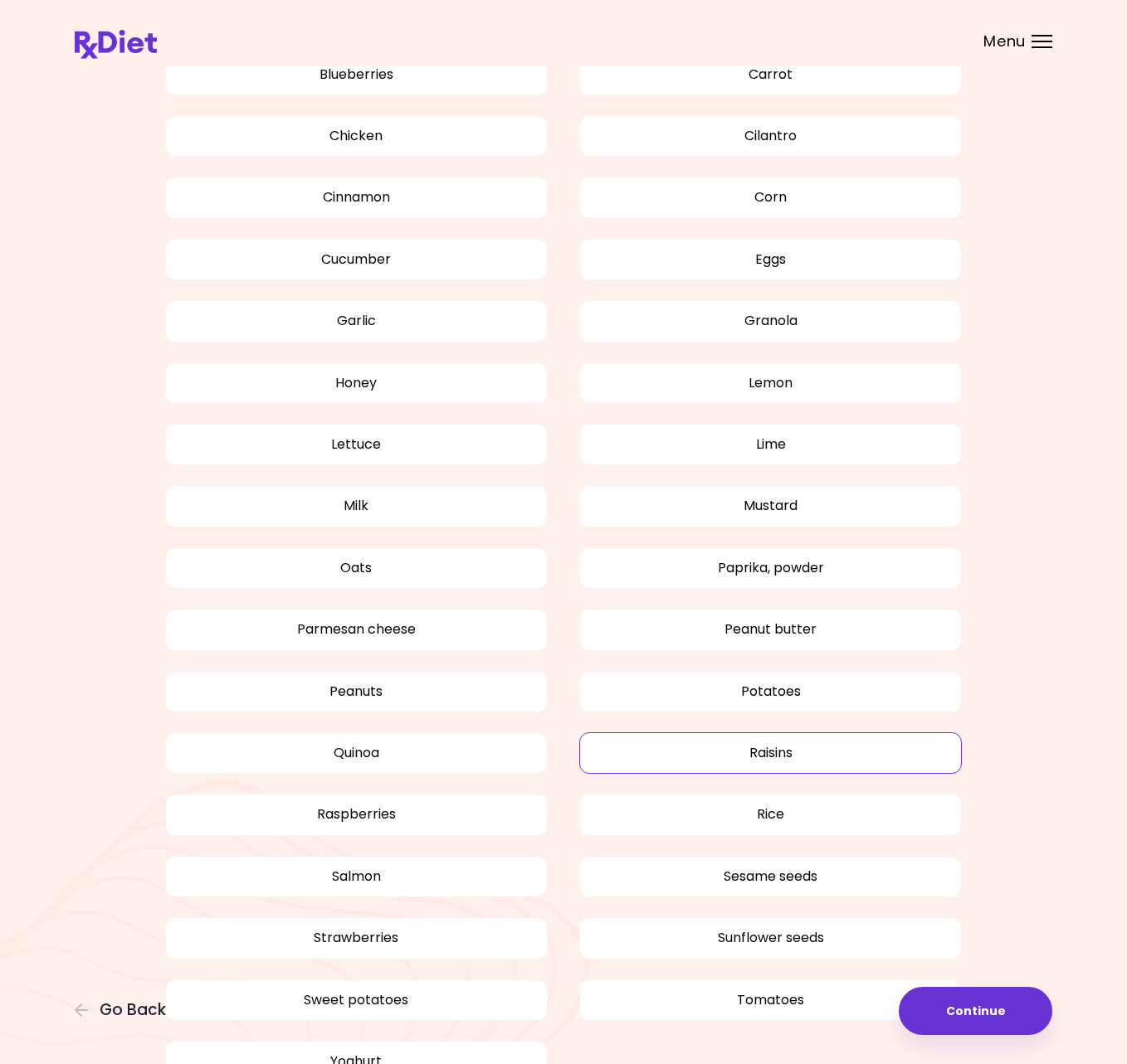
scroll to position [1098, 0]
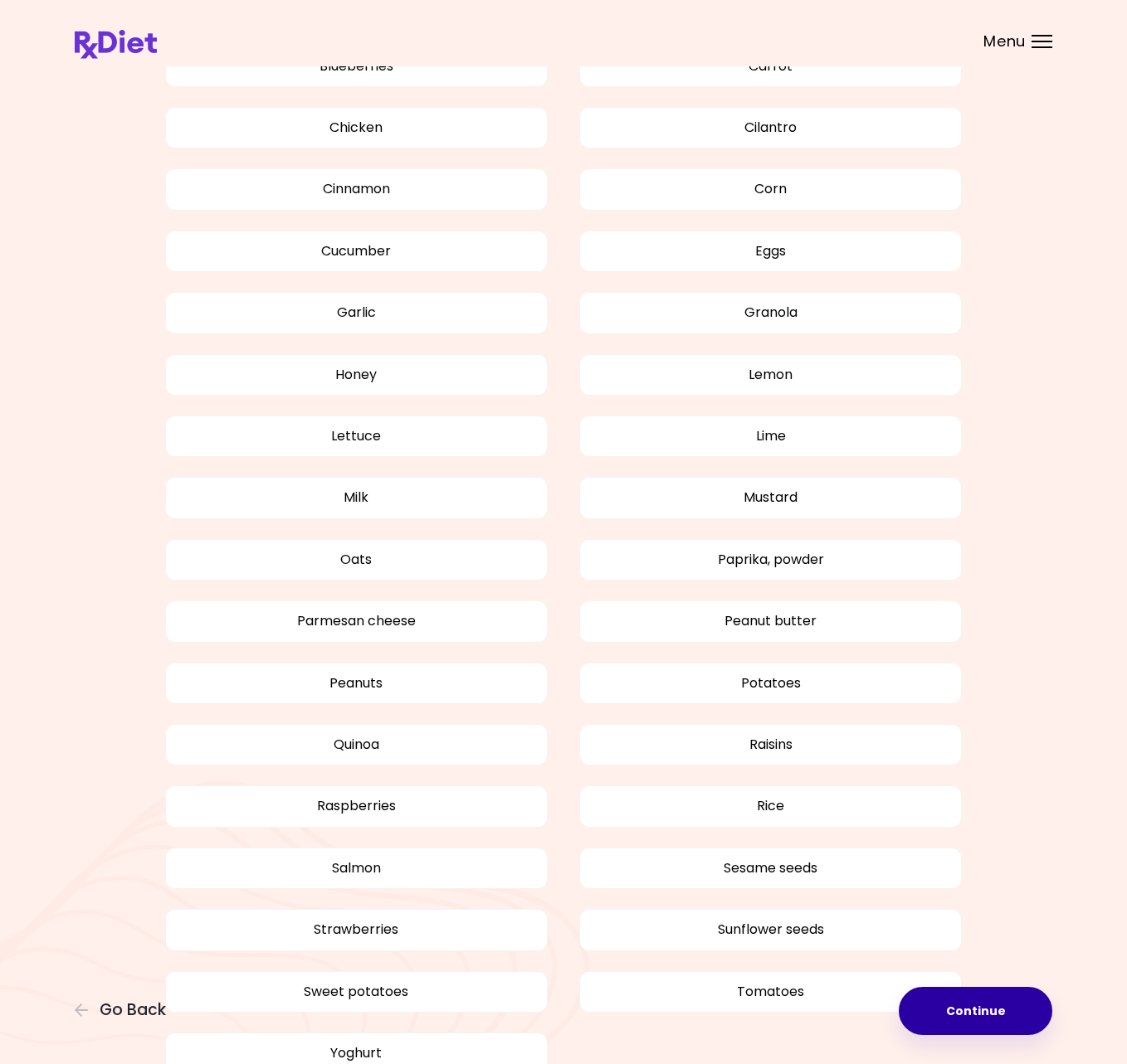
click at [998, 1014] on button "Continue" at bounding box center [975, 1011] width 154 height 48
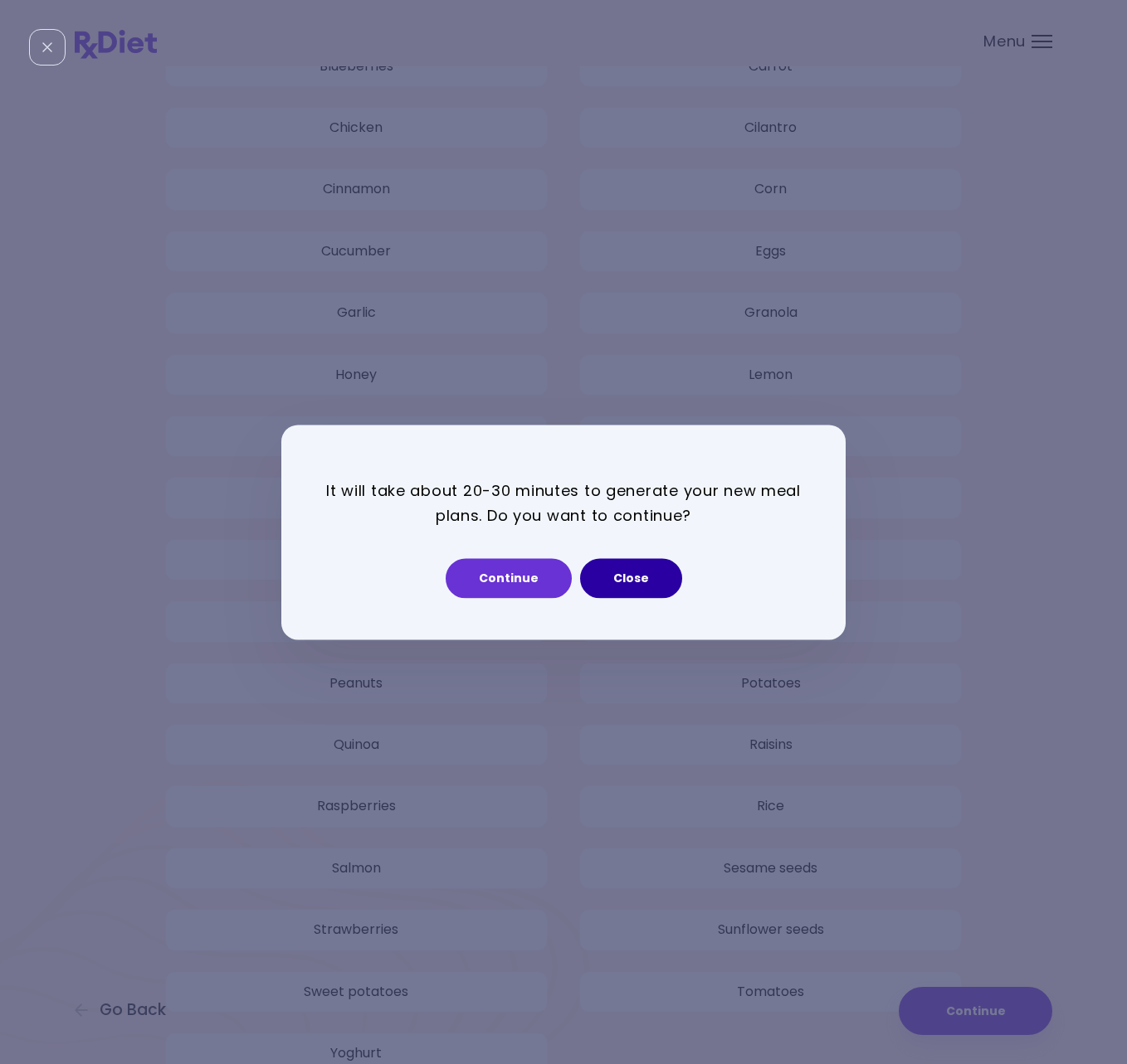
click at [625, 579] on button "Close" at bounding box center [631, 578] width 102 height 40
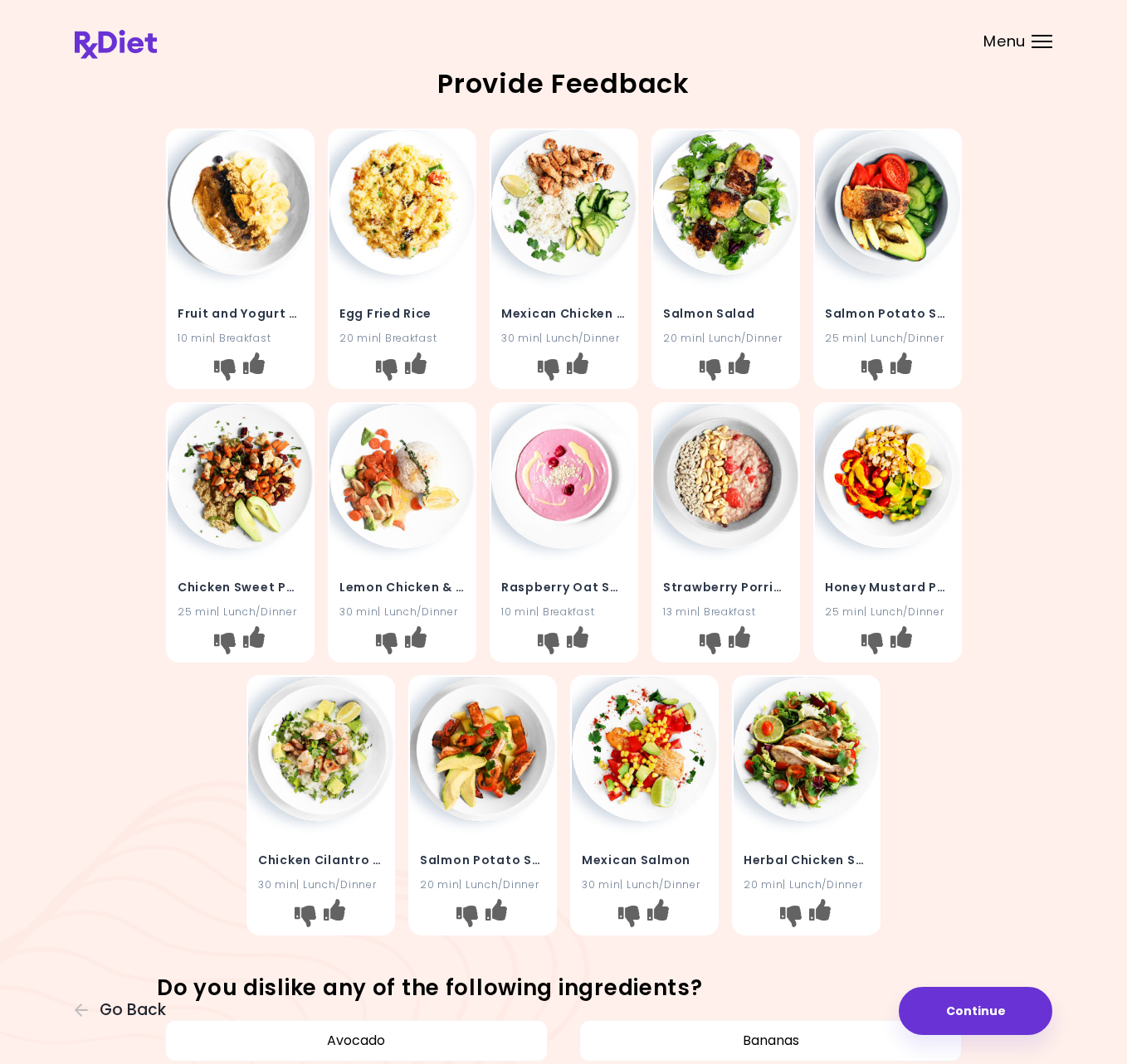
scroll to position [0, 0]
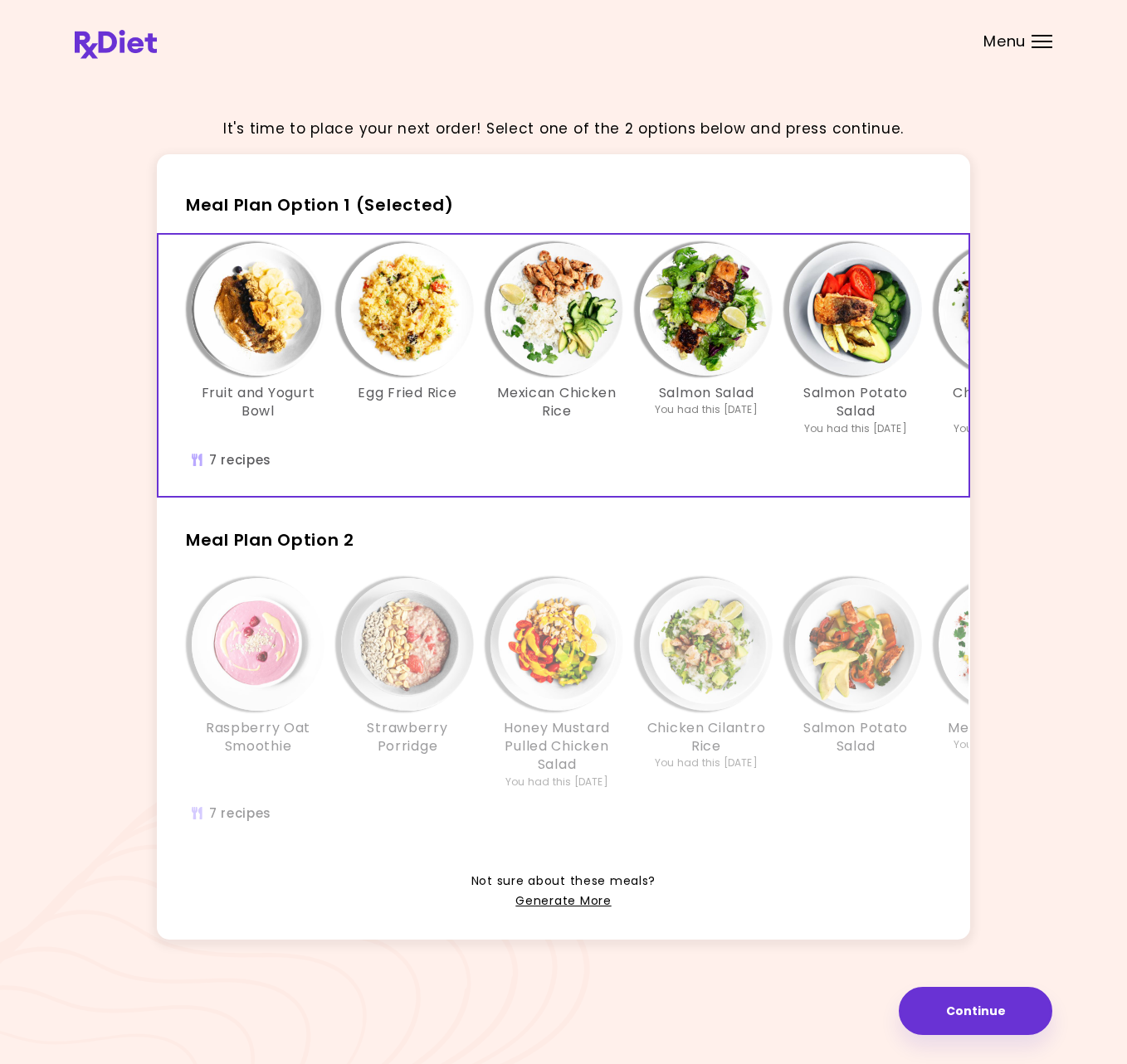
click at [569, 635] on img "Info - Honey Mustard Pulled Chicken Salad - Meal Plan Option 2" at bounding box center [557, 645] width 133 height 133
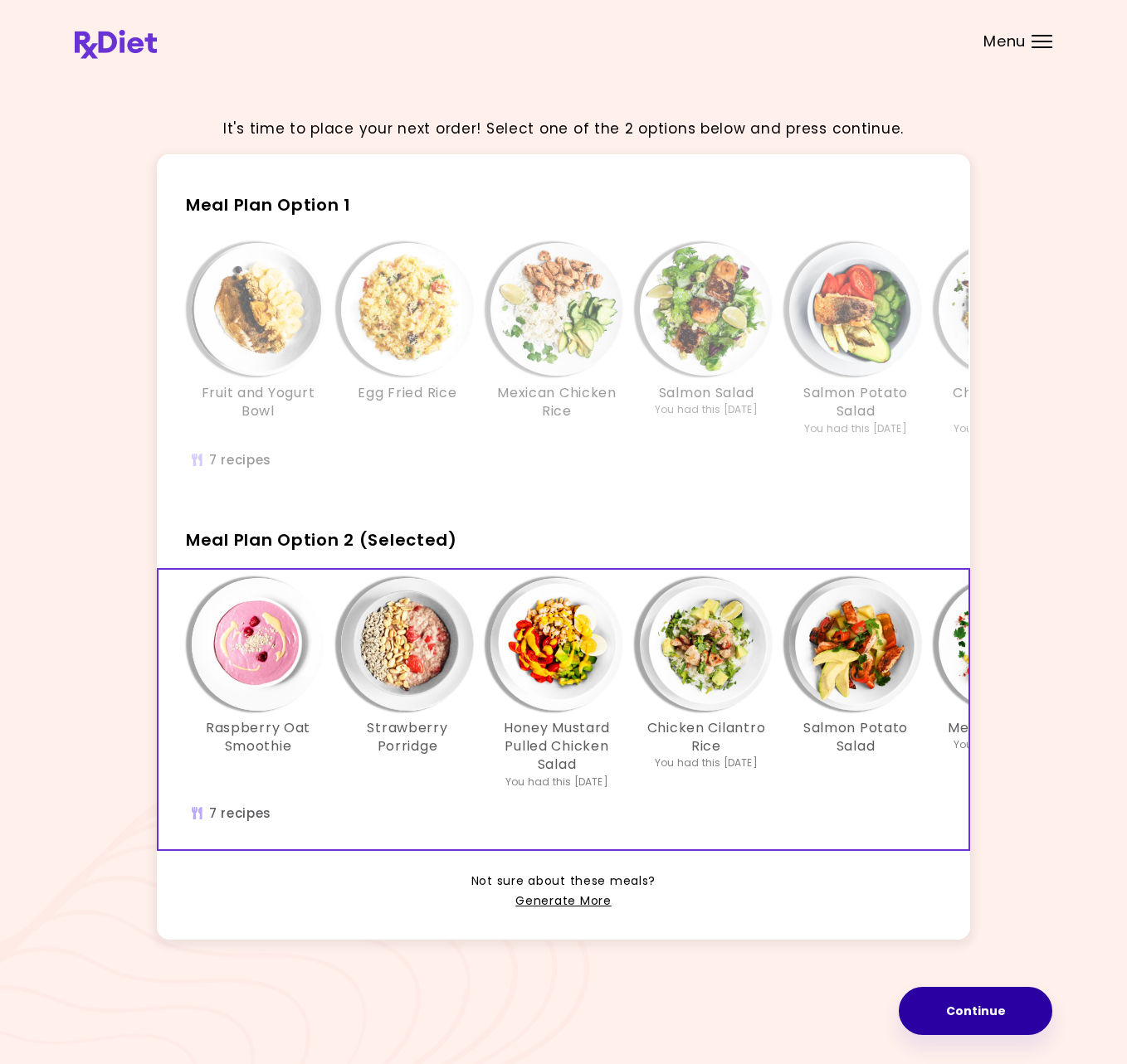
click at [982, 1011] on button "Continue" at bounding box center [975, 1011] width 154 height 48
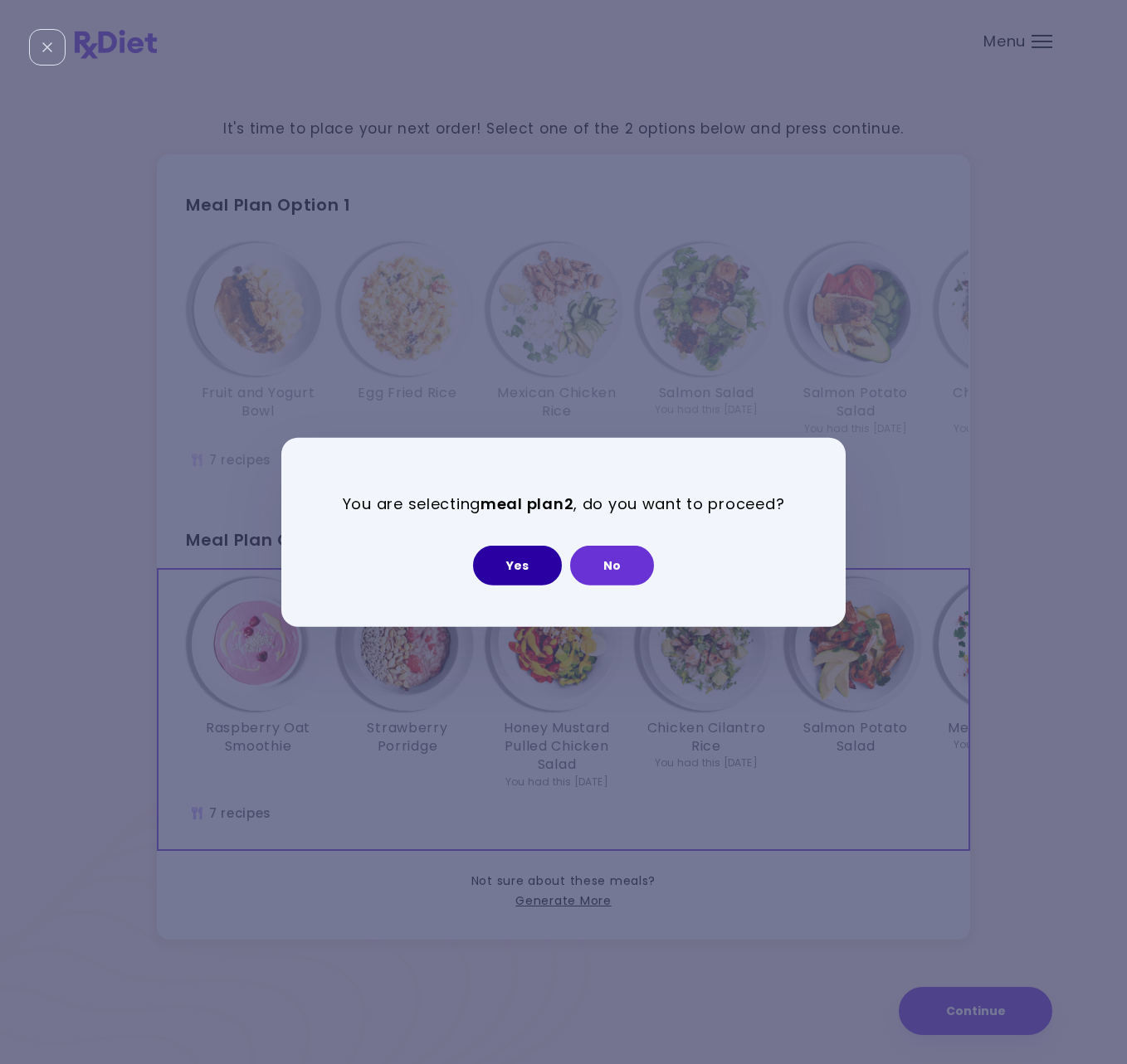
click at [516, 564] on button "Yes" at bounding box center [517, 566] width 88 height 40
select select "**********"
select select "*"
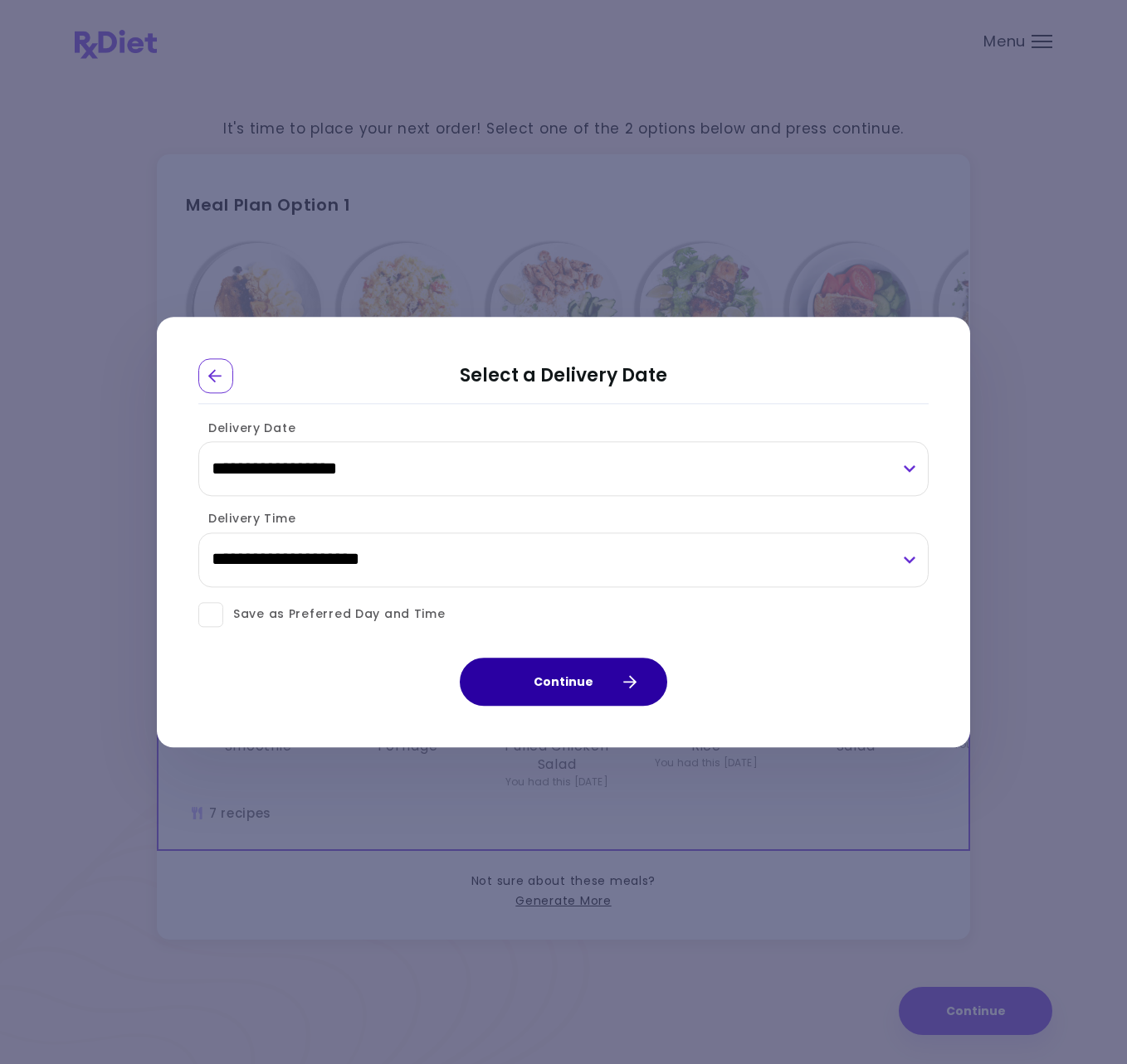
click at [581, 681] on button "Continue" at bounding box center [563, 682] width 207 height 48
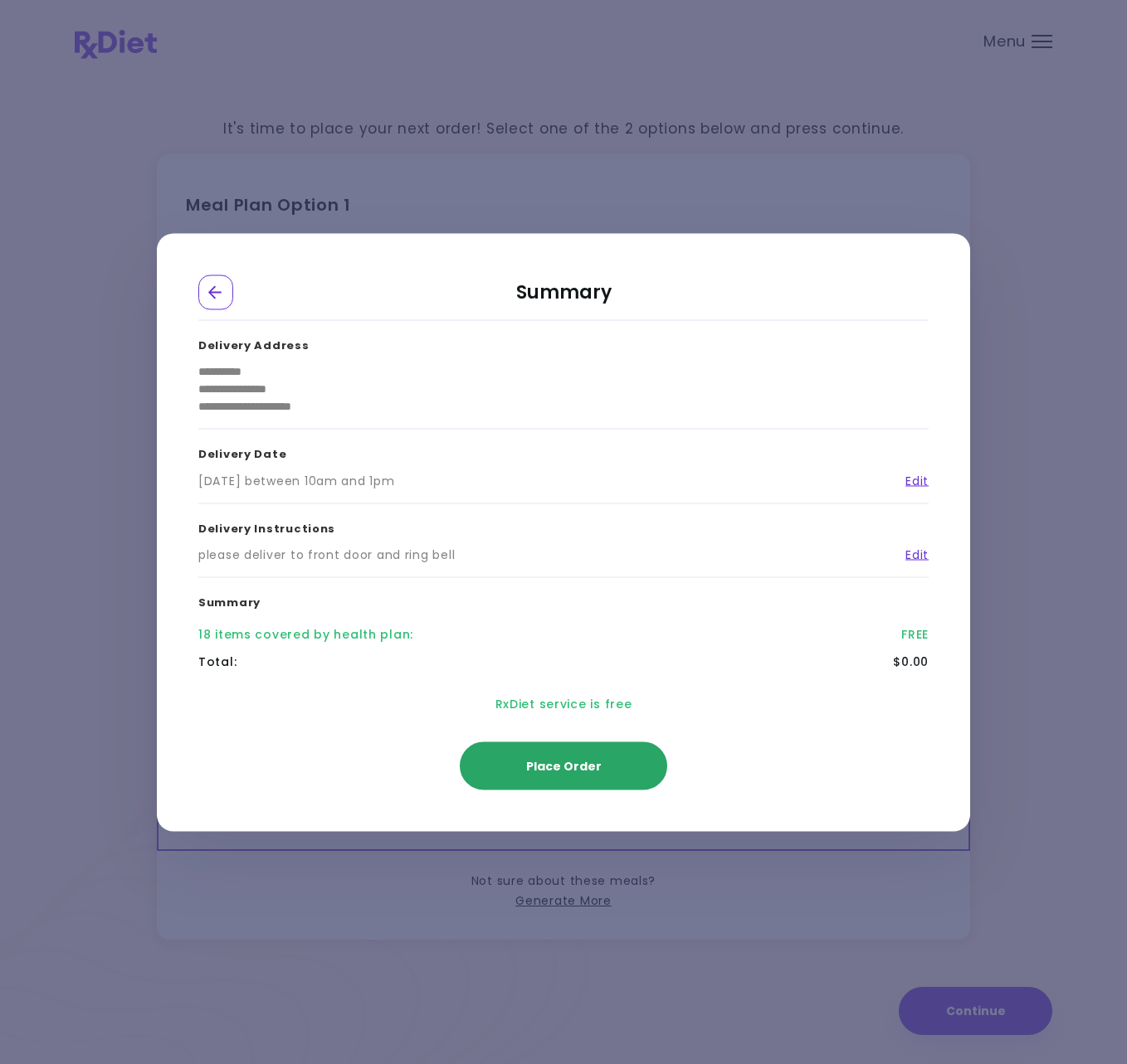
click at [585, 765] on span "Place Order" at bounding box center [564, 766] width 76 height 17
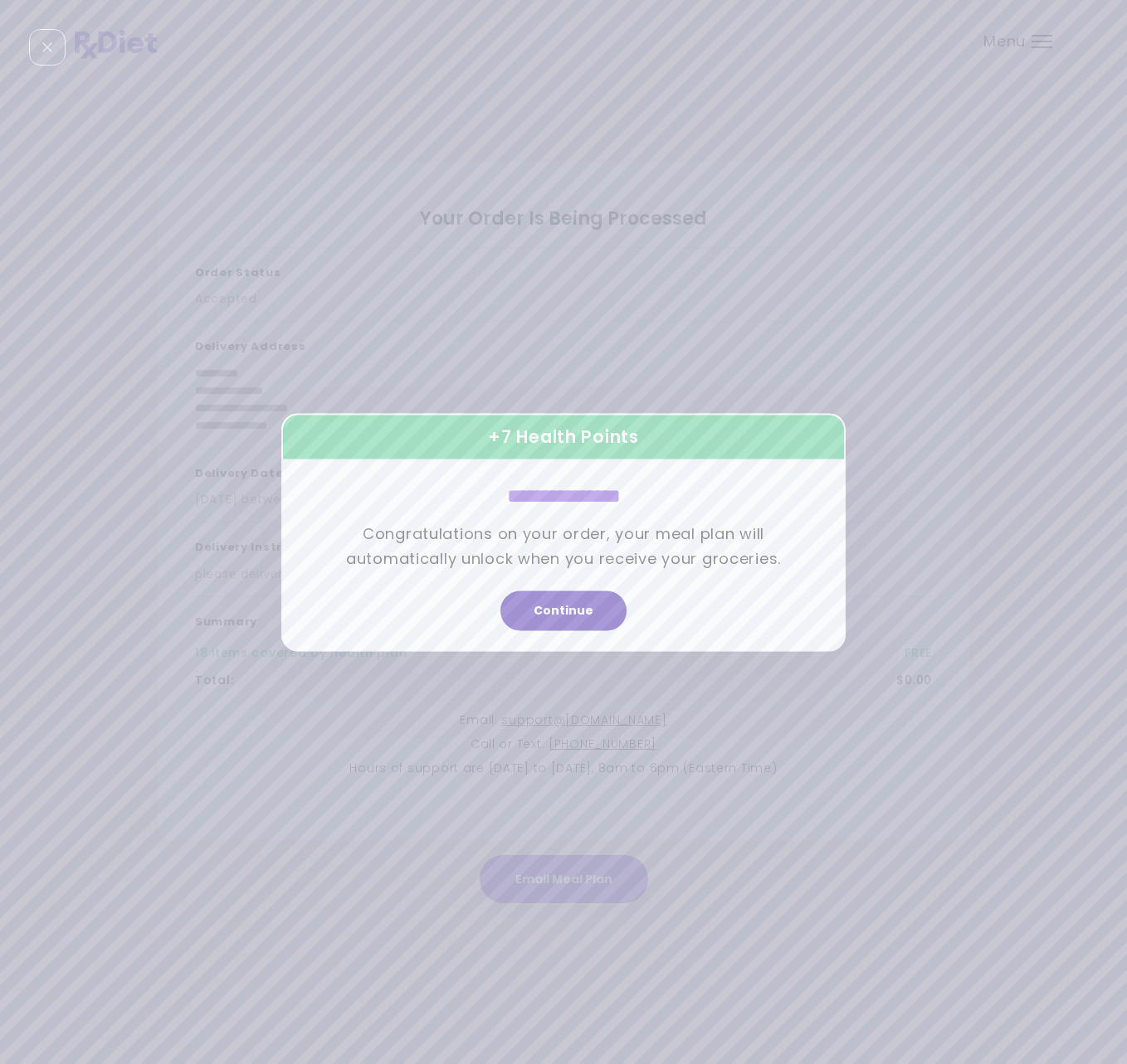
click at [583, 611] on button "Continue" at bounding box center [563, 610] width 126 height 40
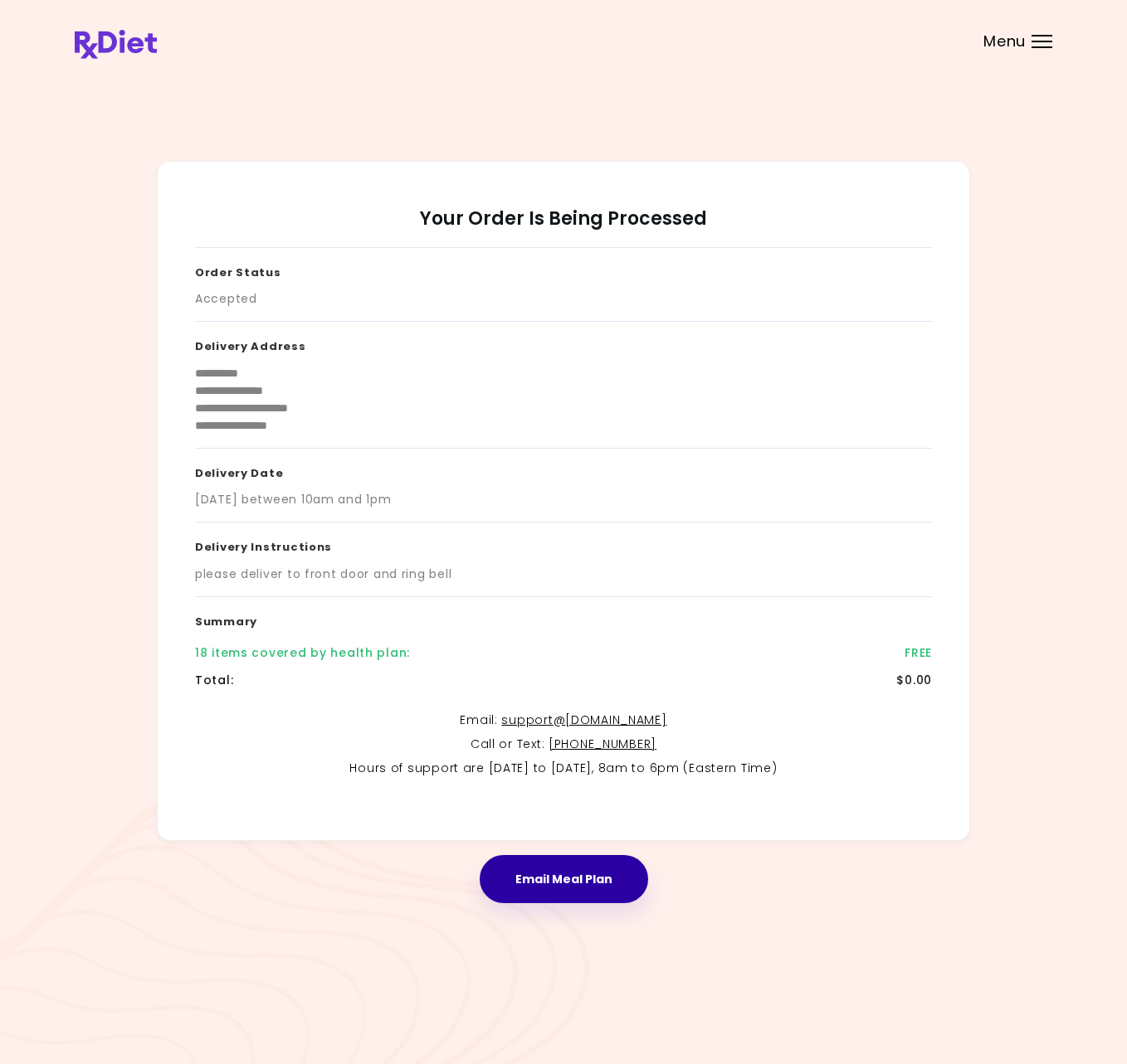
click at [572, 880] on button "Email Meal Plan" at bounding box center [564, 880] width 169 height 48
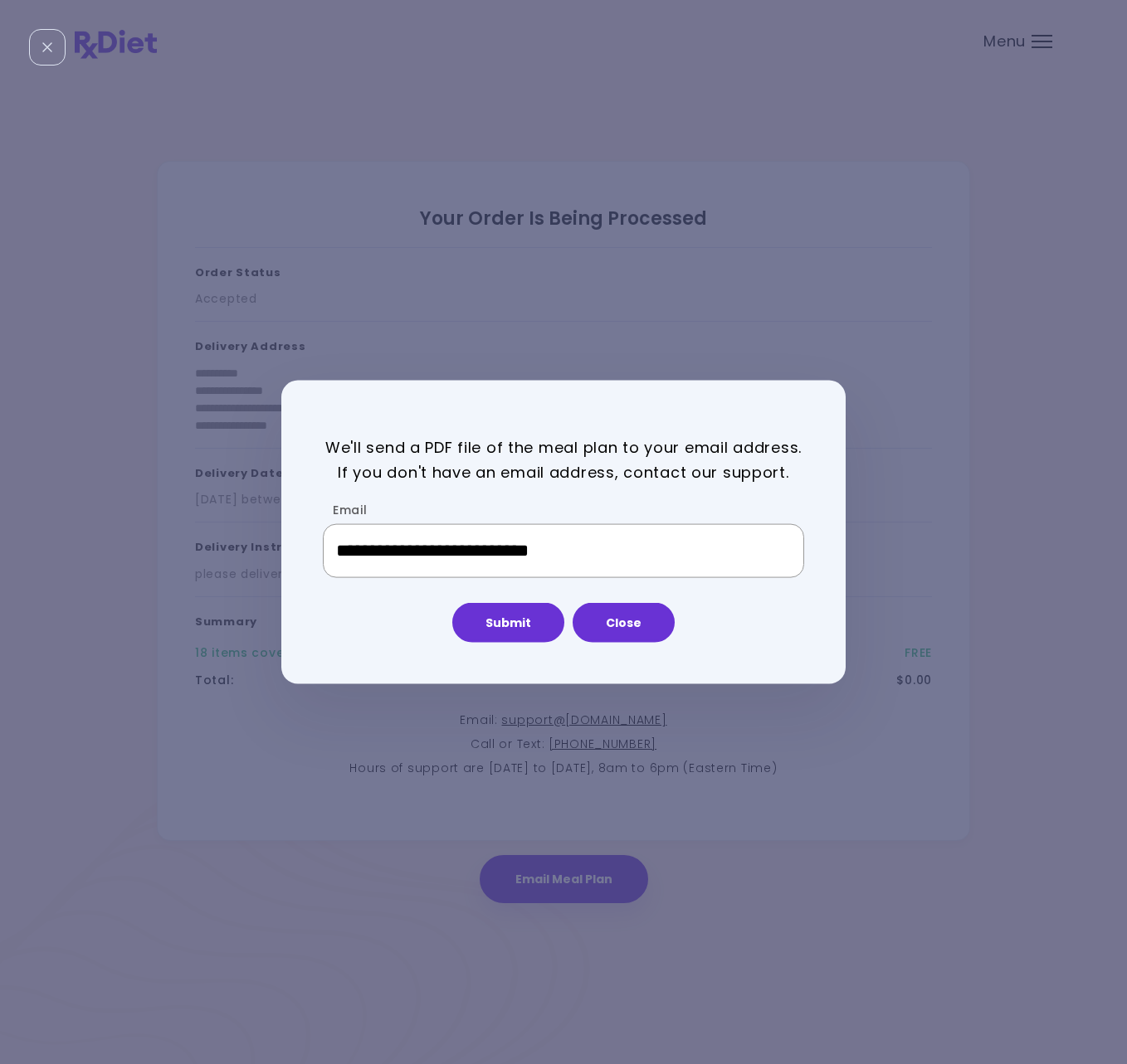
drag, startPoint x: 617, startPoint y: 551, endPoint x: 281, endPoint y: 534, distance: 336.4
click at [281, 534] on div "**********" at bounding box center [555, 532] width 547 height 221
type input "**********"
click at [636, 619] on button "Close" at bounding box center [623, 623] width 102 height 40
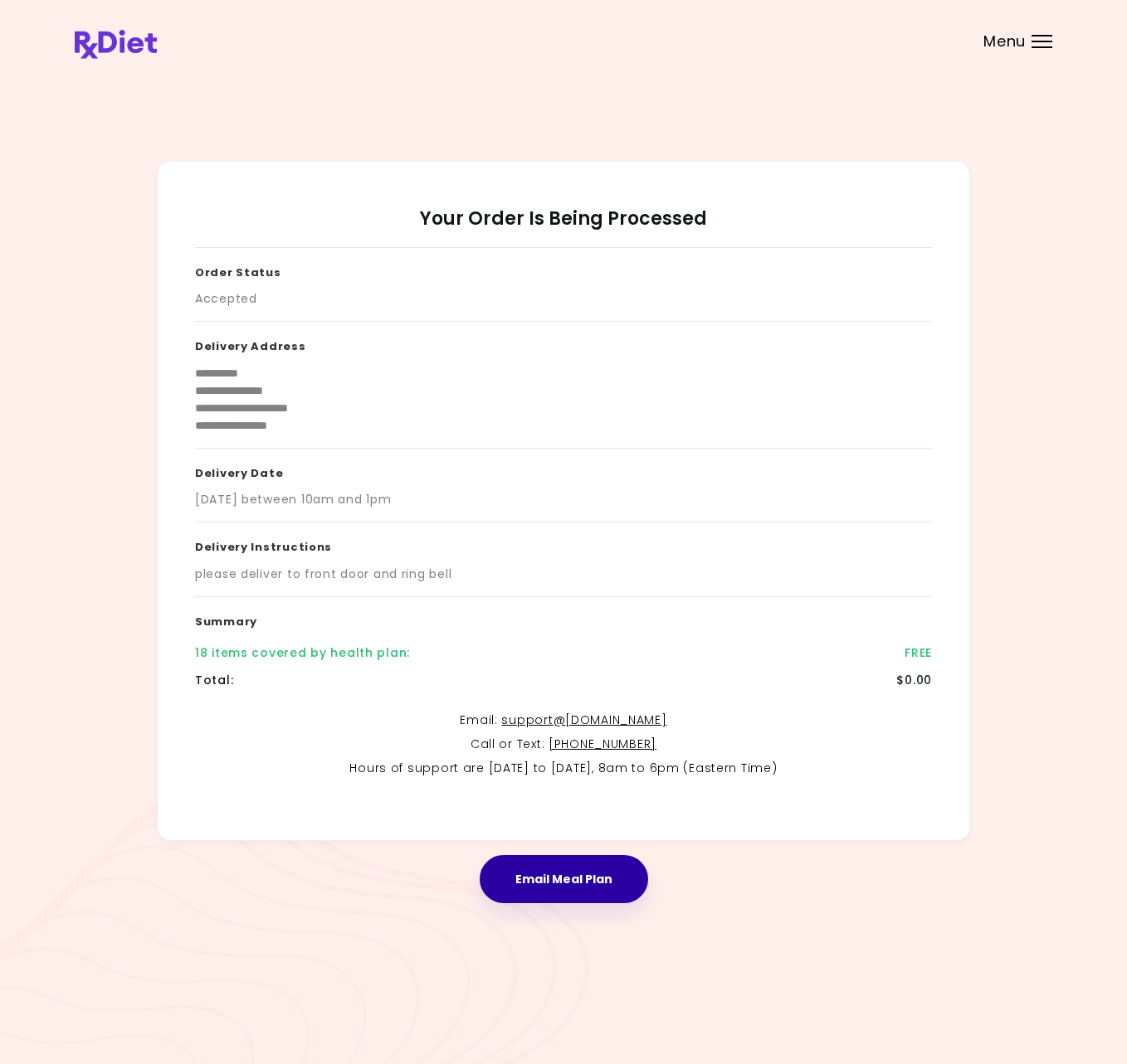
click at [597, 876] on button "Email Meal Plan" at bounding box center [564, 880] width 169 height 48
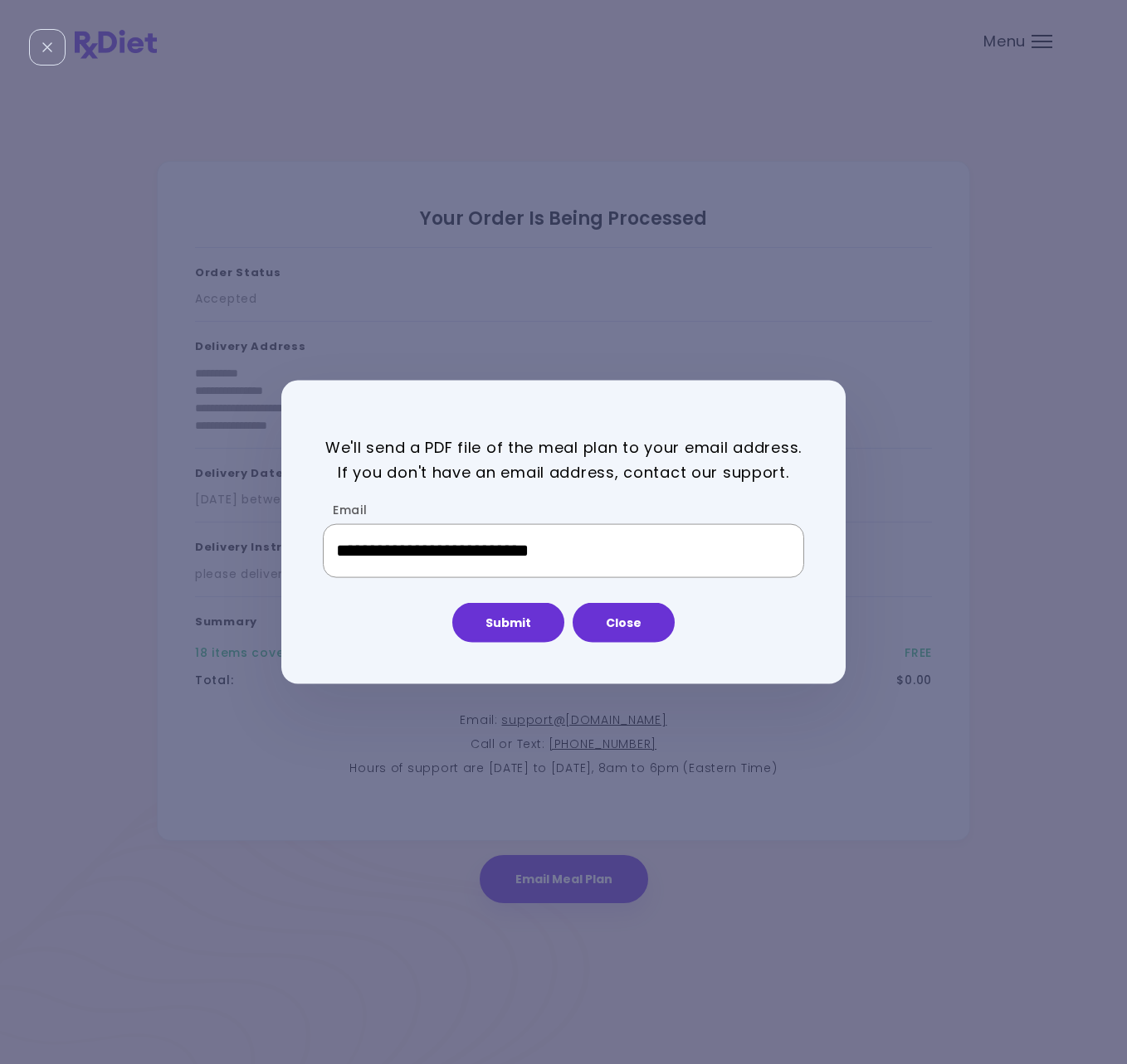
drag, startPoint x: 611, startPoint y: 555, endPoint x: 413, endPoint y: 521, distance: 200.9
click at [277, 541] on div "**********" at bounding box center [563, 532] width 1127 height 1064
type input "**********"
click at [511, 622] on button "Submit" at bounding box center [509, 623] width 112 height 40
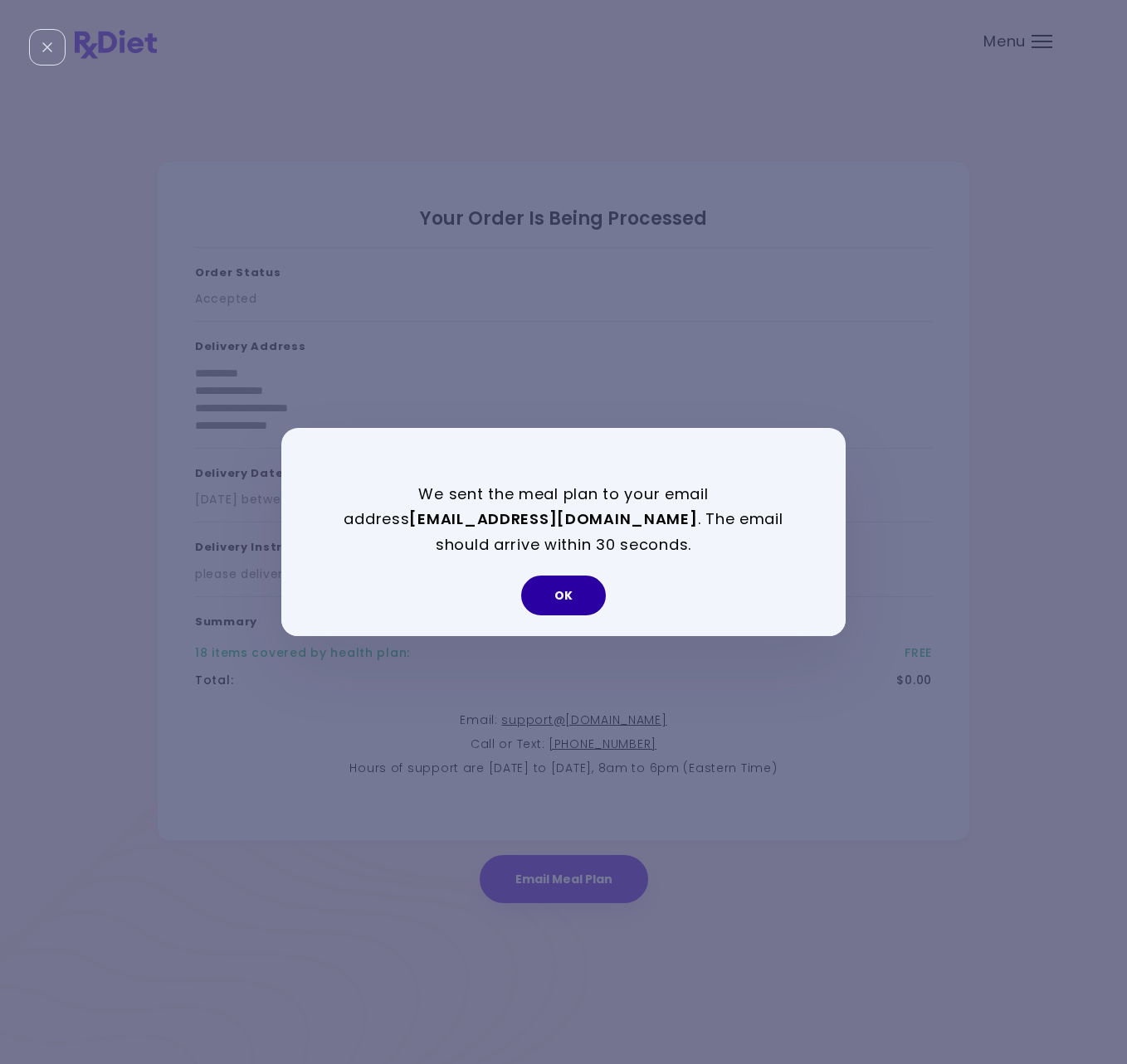
click at [554, 587] on button "OK" at bounding box center [564, 595] width 85 height 40
